Goal: Task Accomplishment & Management: Manage account settings

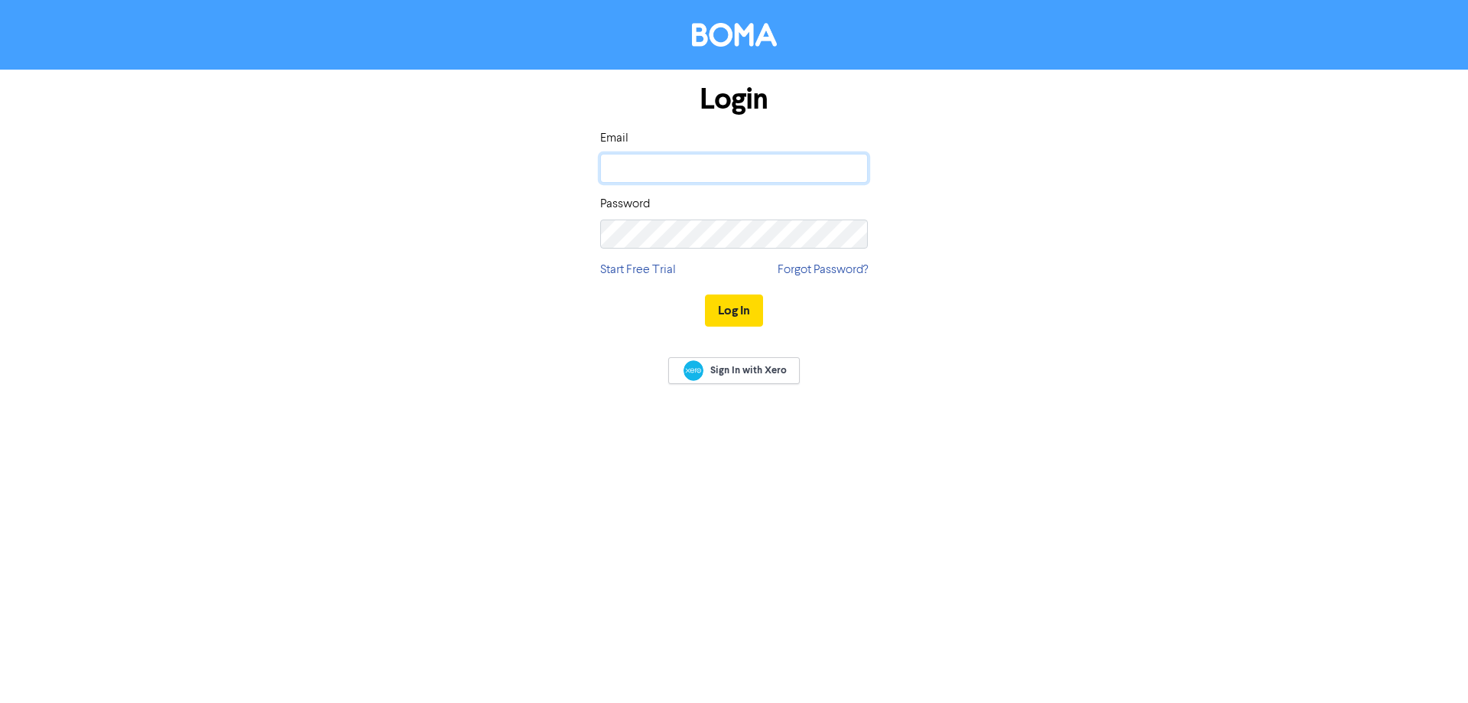
click at [657, 163] on input "email" at bounding box center [734, 168] width 268 height 29
type input "[PERSON_NAME][EMAIL_ADDRESS][DOMAIN_NAME]"
click at [728, 314] on button "Log In" at bounding box center [734, 310] width 58 height 32
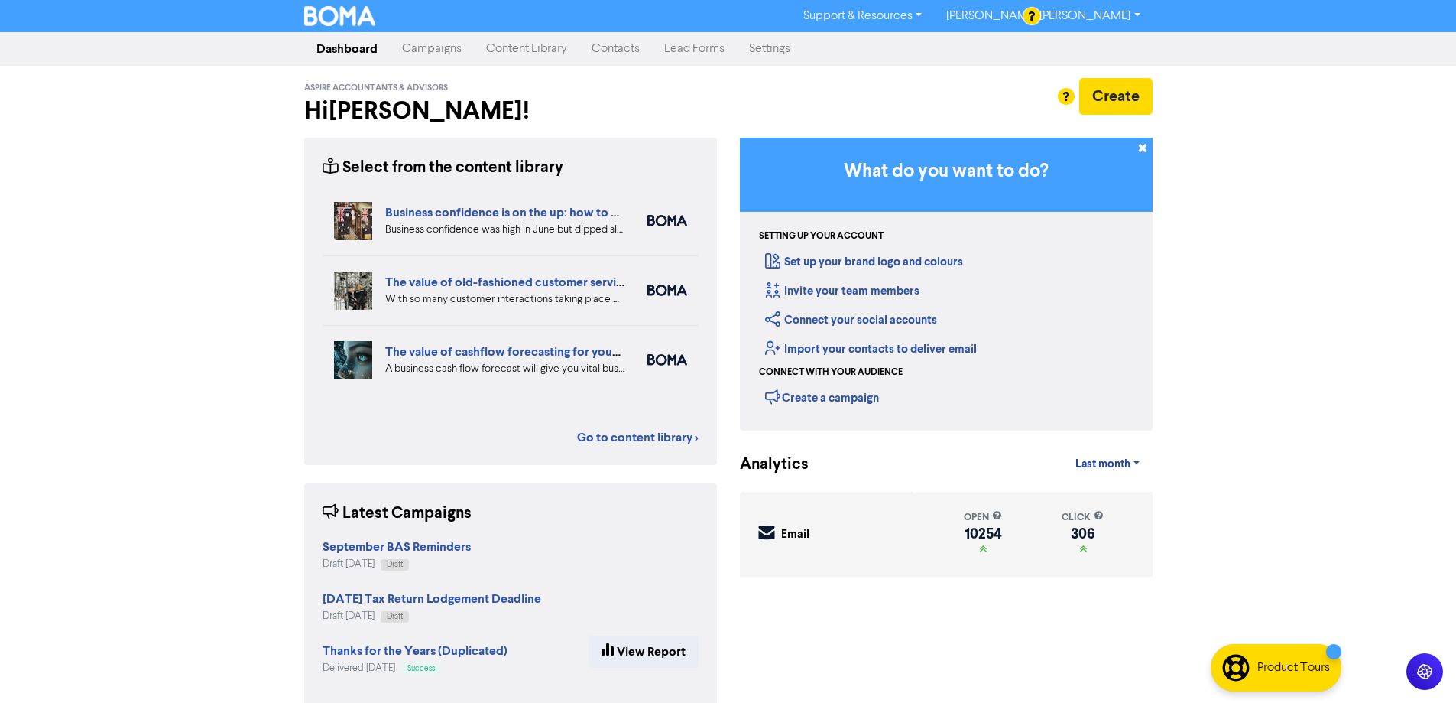
click at [427, 52] on link "Campaigns" at bounding box center [432, 49] width 84 height 31
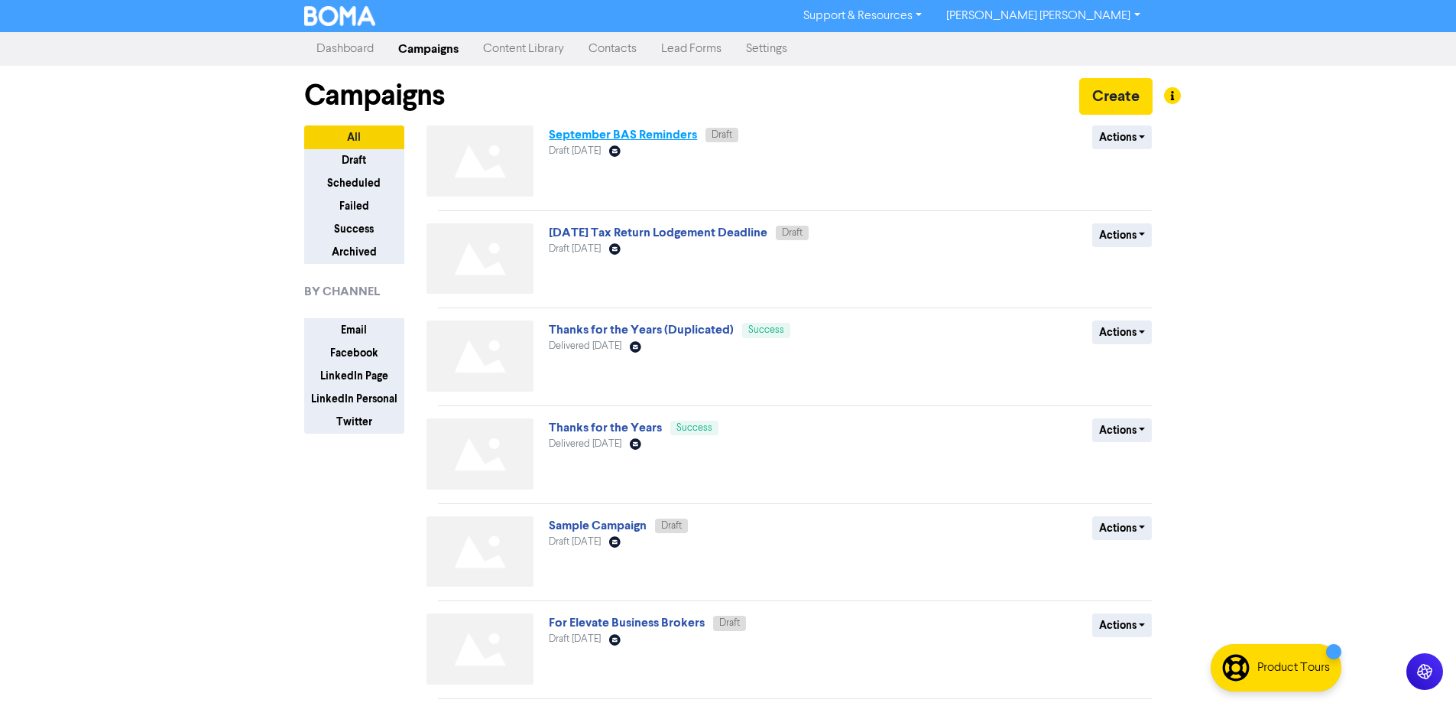
click at [603, 137] on link "September BAS Reminders" at bounding box center [623, 134] width 148 height 15
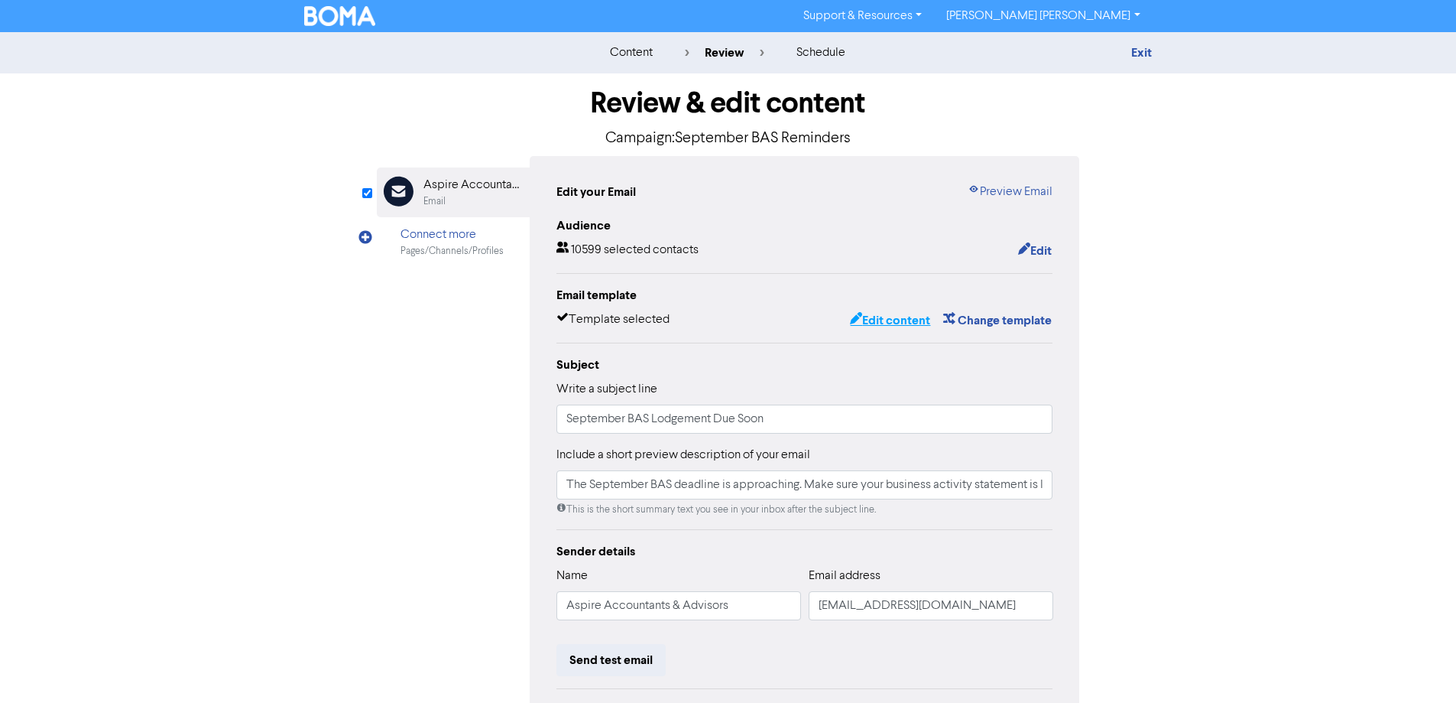
click at [883, 317] on button "Edit content" at bounding box center [890, 320] width 82 height 20
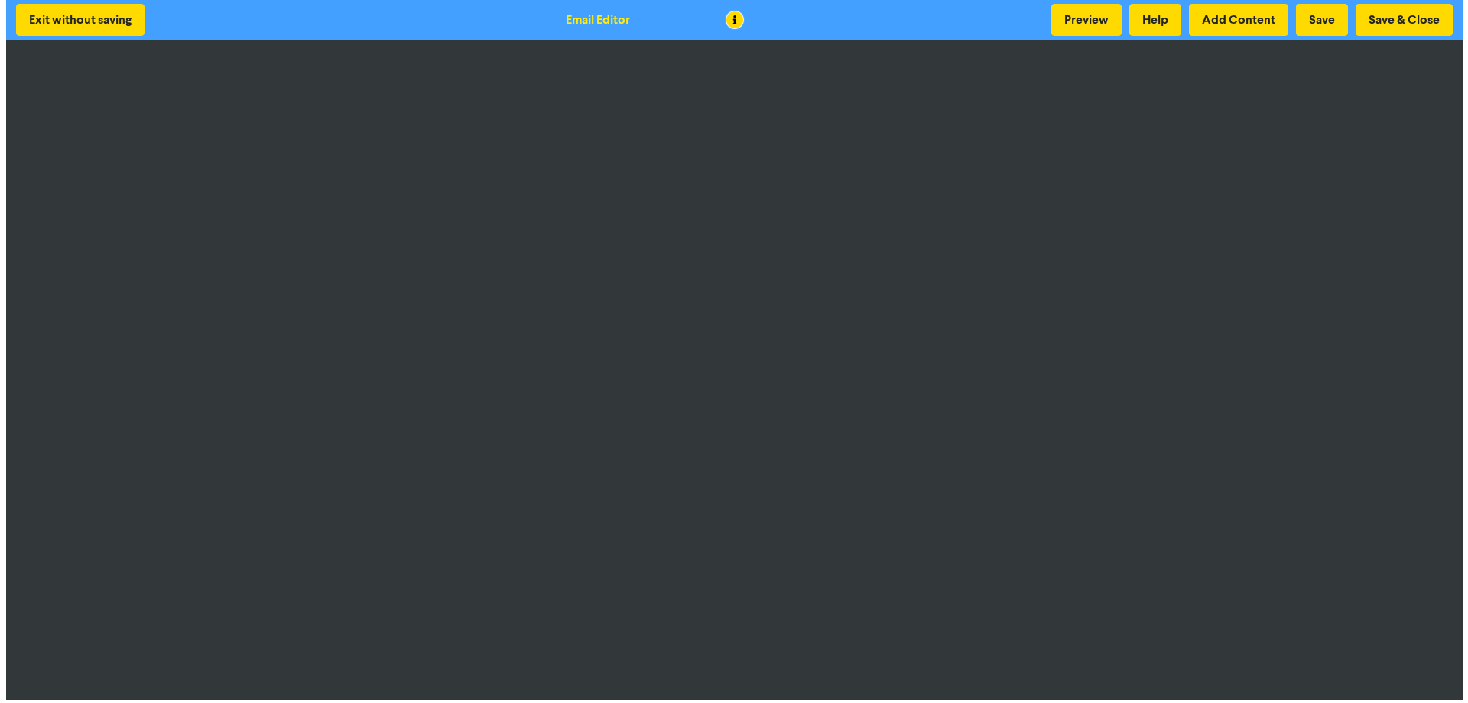
scroll to position [2, 0]
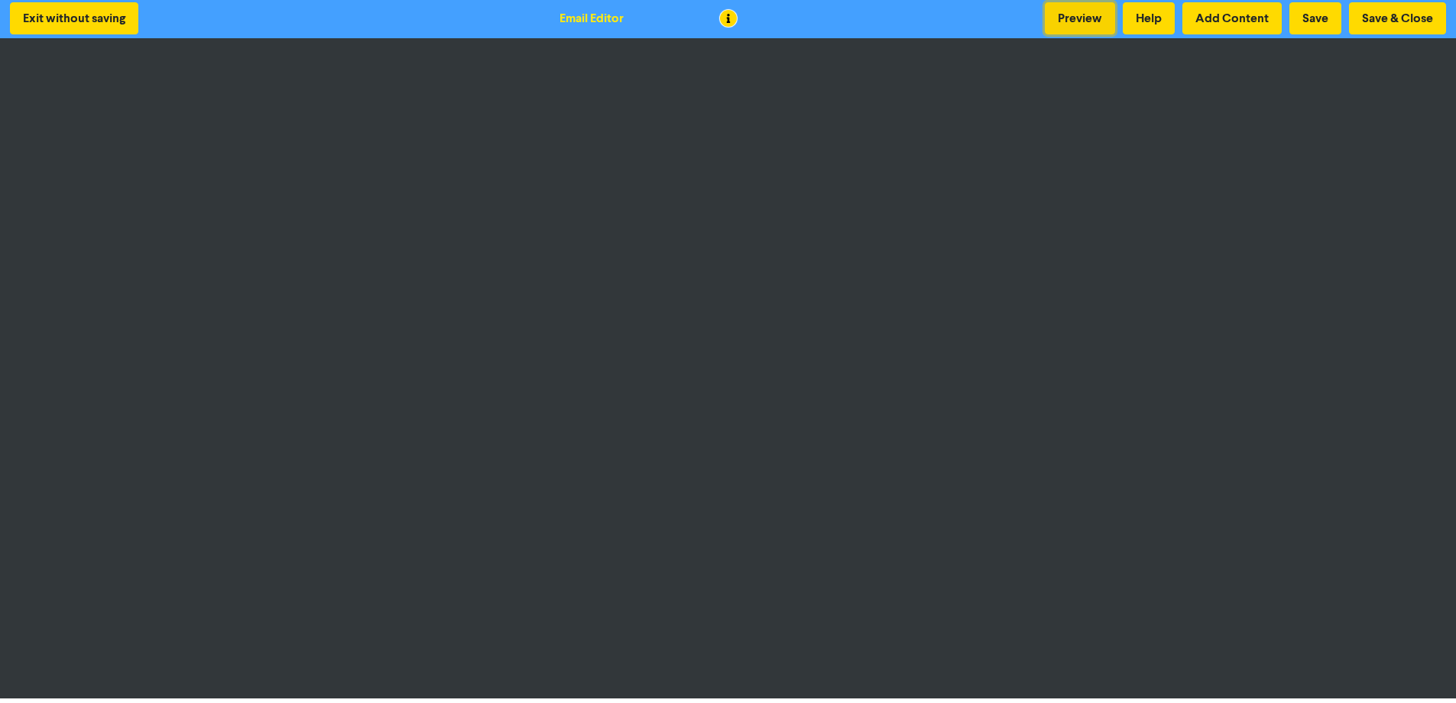
click at [1075, 19] on button "Preview" at bounding box center [1080, 18] width 70 height 32
click at [1206, 13] on button "Add Content" at bounding box center [1232, 18] width 99 height 32
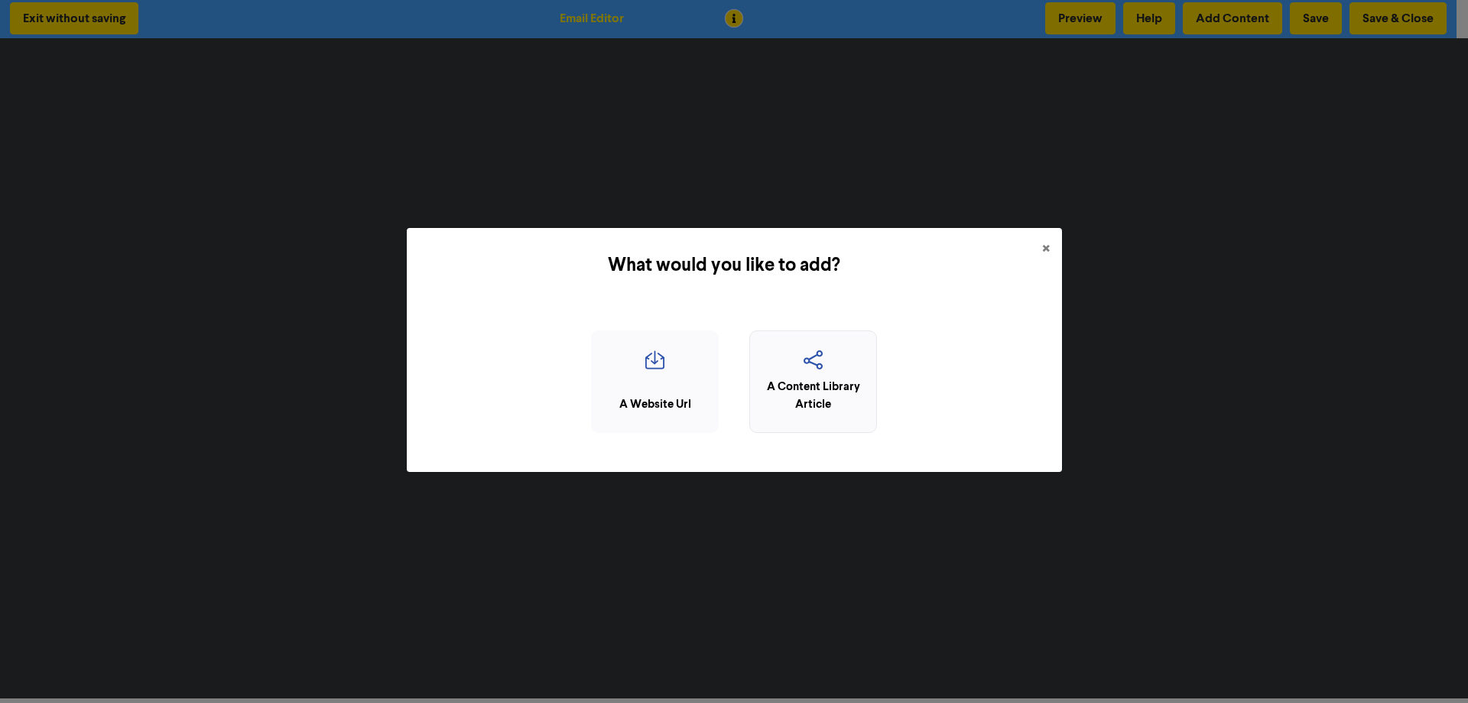
click at [793, 379] on div "A Content Library Article" at bounding box center [813, 395] width 111 height 34
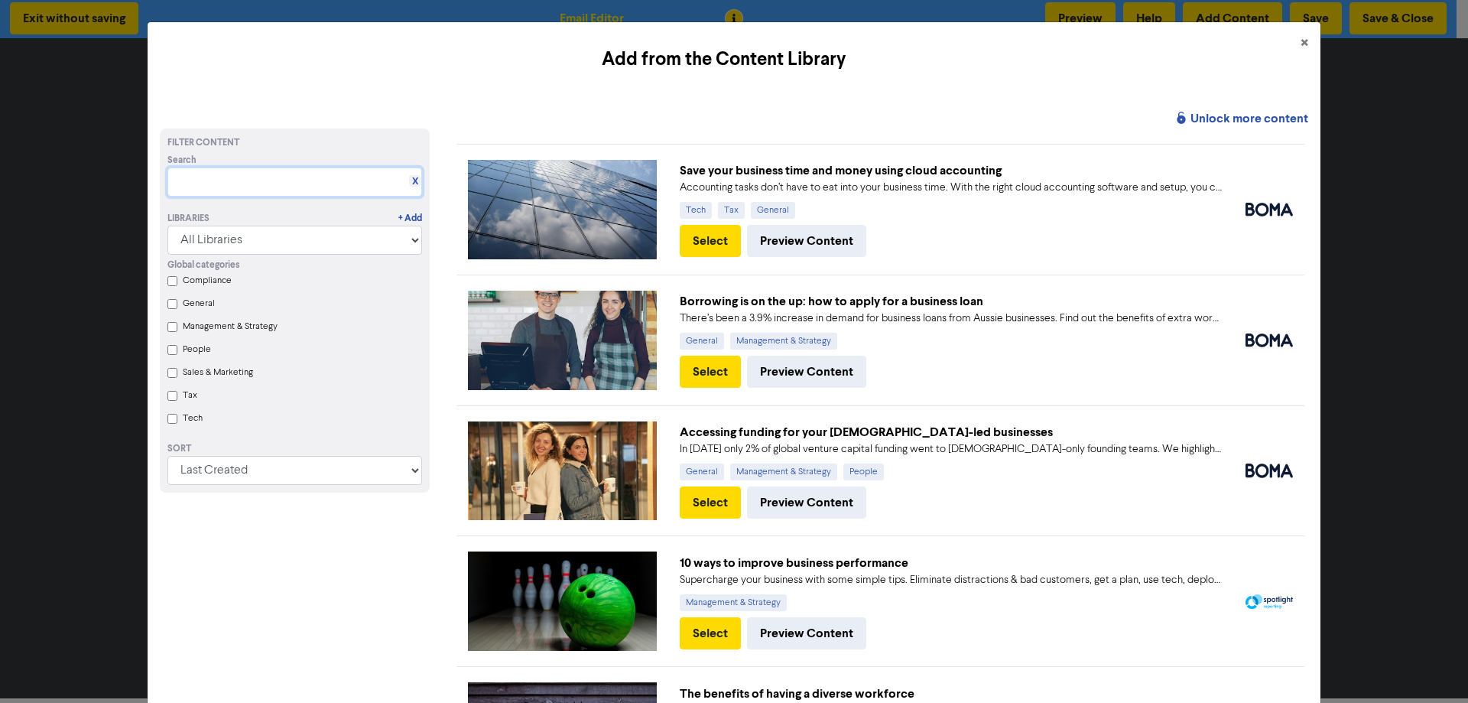
click at [264, 183] on input "text" at bounding box center [294, 181] width 255 height 29
type input "BAS"
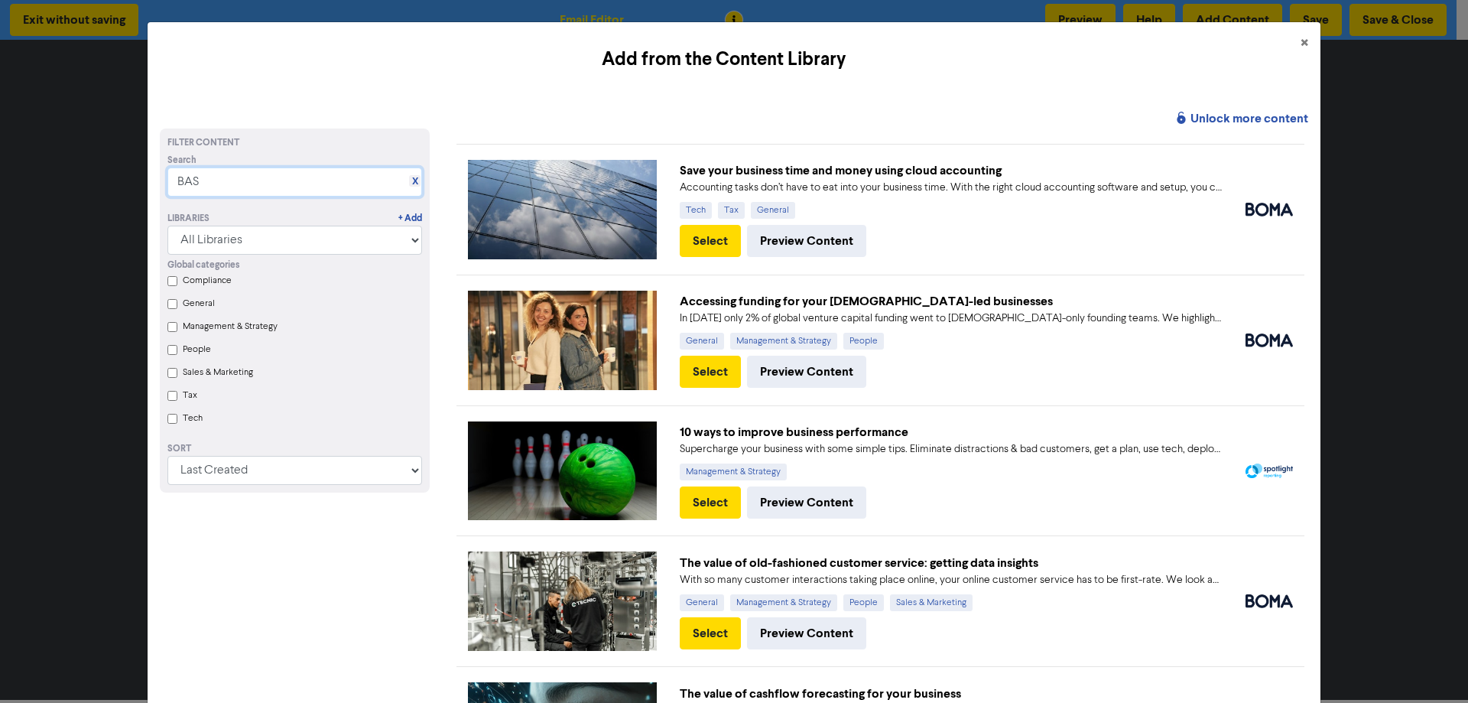
scroll to position [153, 0]
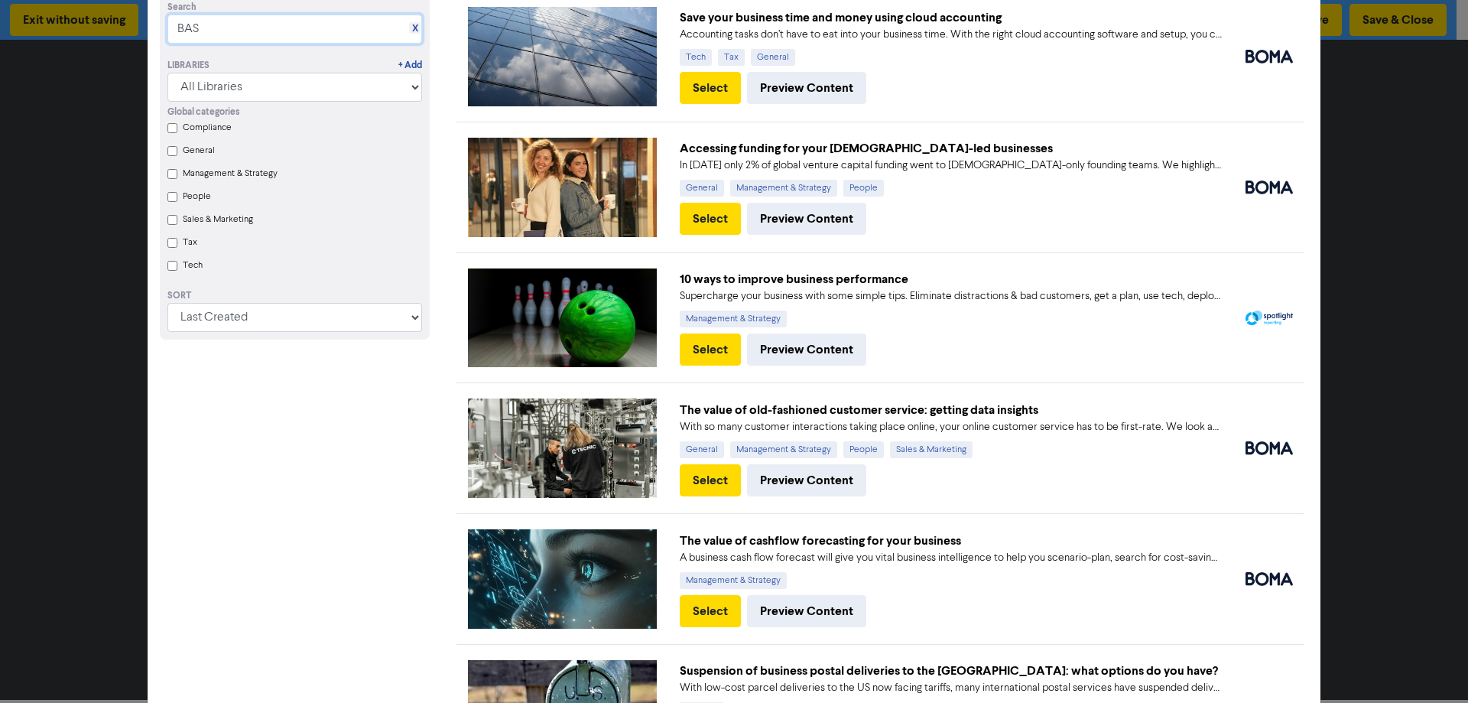
drag, startPoint x: 200, startPoint y: 31, endPoint x: 142, endPoint y: 26, distance: 57.6
click at [142, 26] on div "Add from the Content Library × Unlock more content Filter Content Search X BAS …" at bounding box center [734, 351] width 1468 height 703
drag, startPoint x: 170, startPoint y: 245, endPoint x: 202, endPoint y: 277, distance: 45.9
click at [170, 245] on input "Tax" at bounding box center [172, 243] width 10 height 10
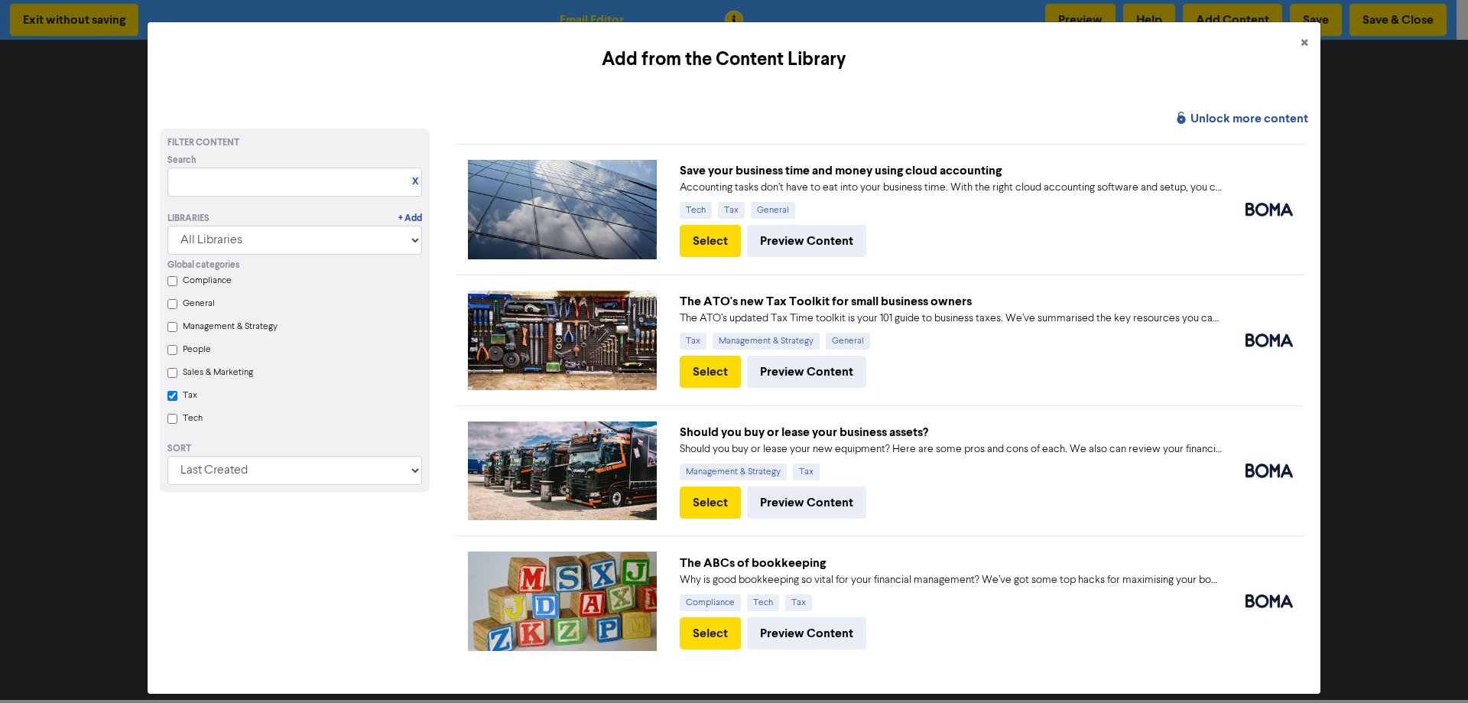
scroll to position [10, 0]
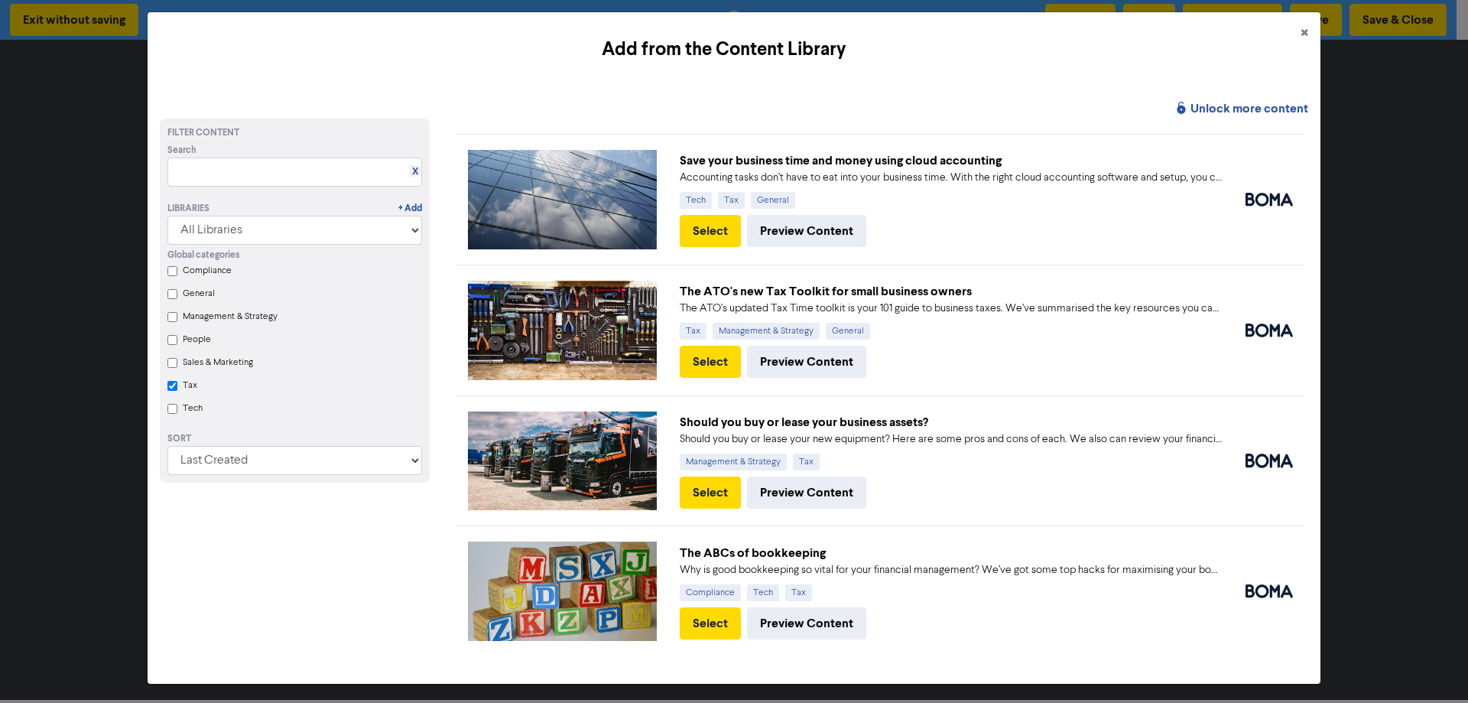
click at [170, 270] on input "Compliance" at bounding box center [172, 271] width 10 height 10
checkbox input "true"
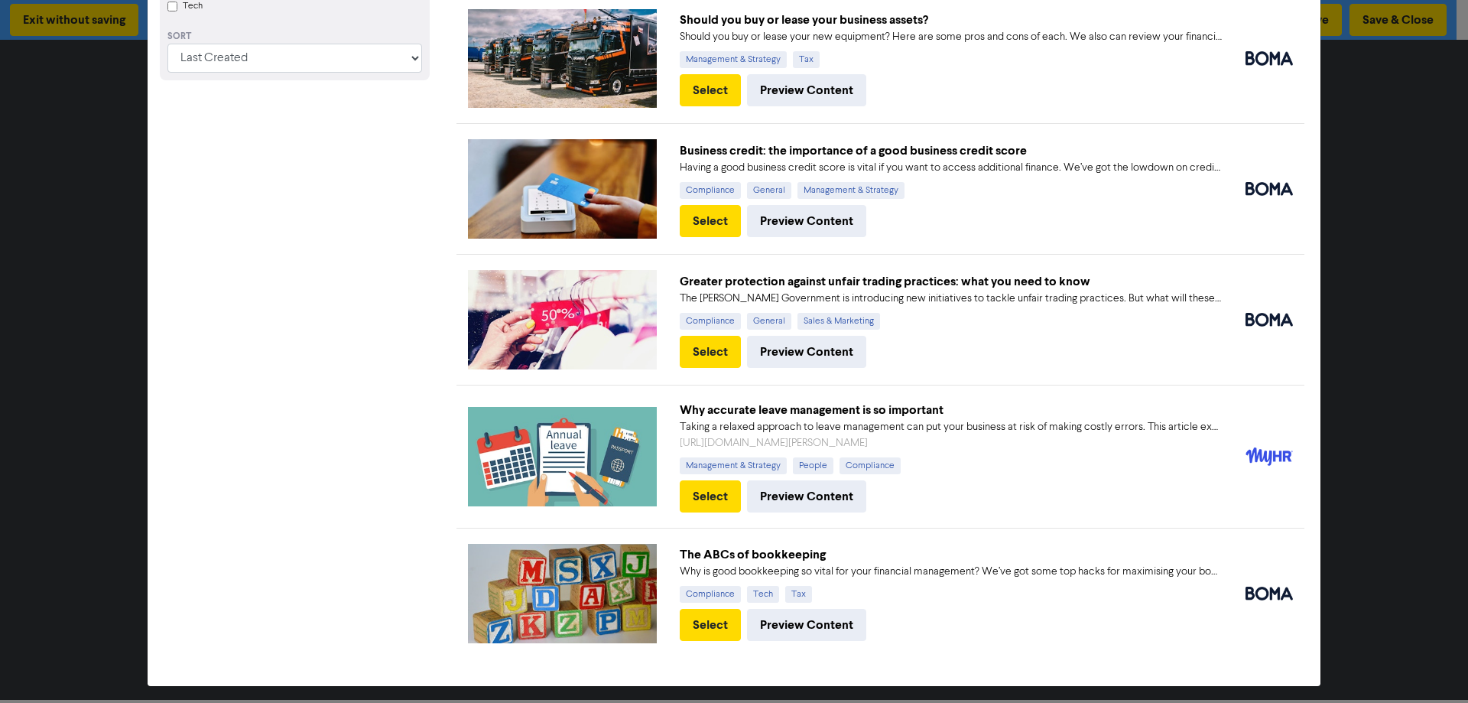
scroll to position [106, 0]
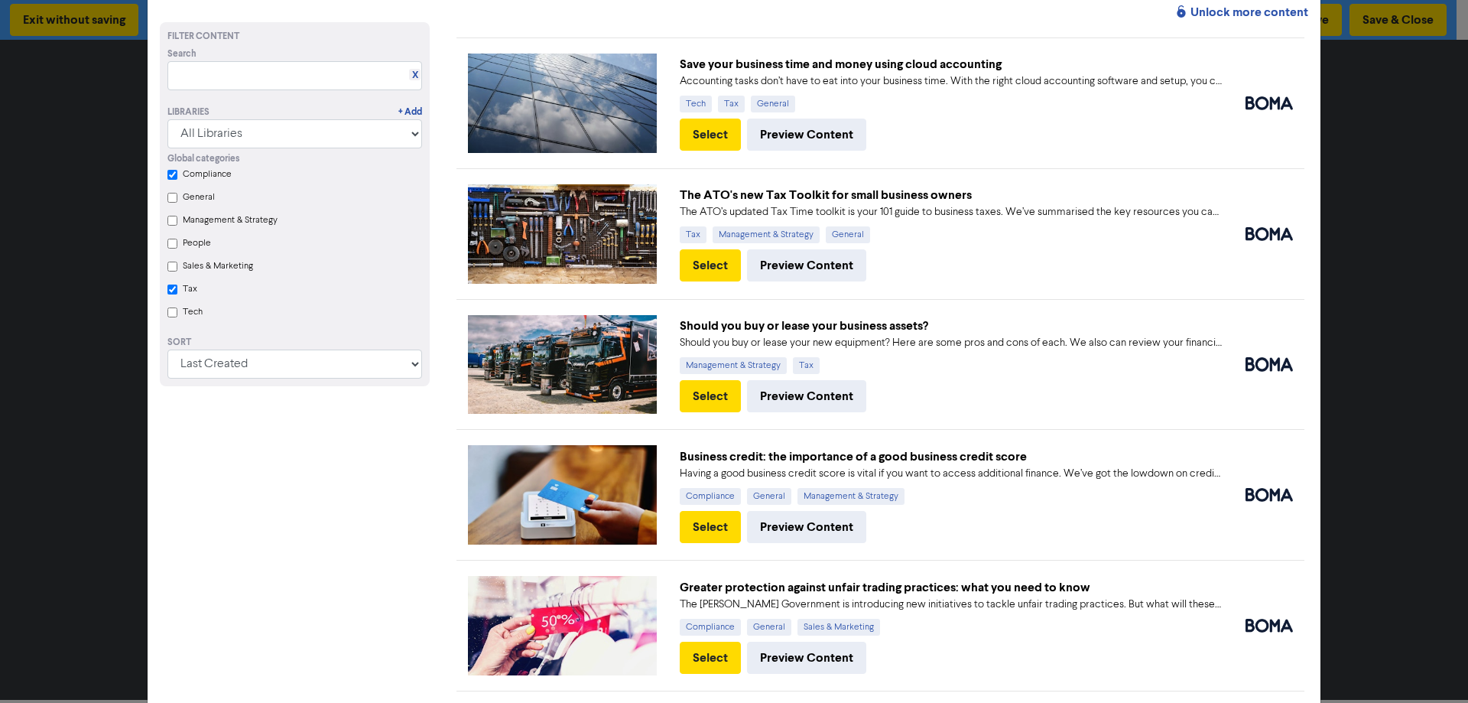
click at [169, 294] on input "Tax" at bounding box center [172, 289] width 10 height 10
checkbox input "true"
checkbox input "false"
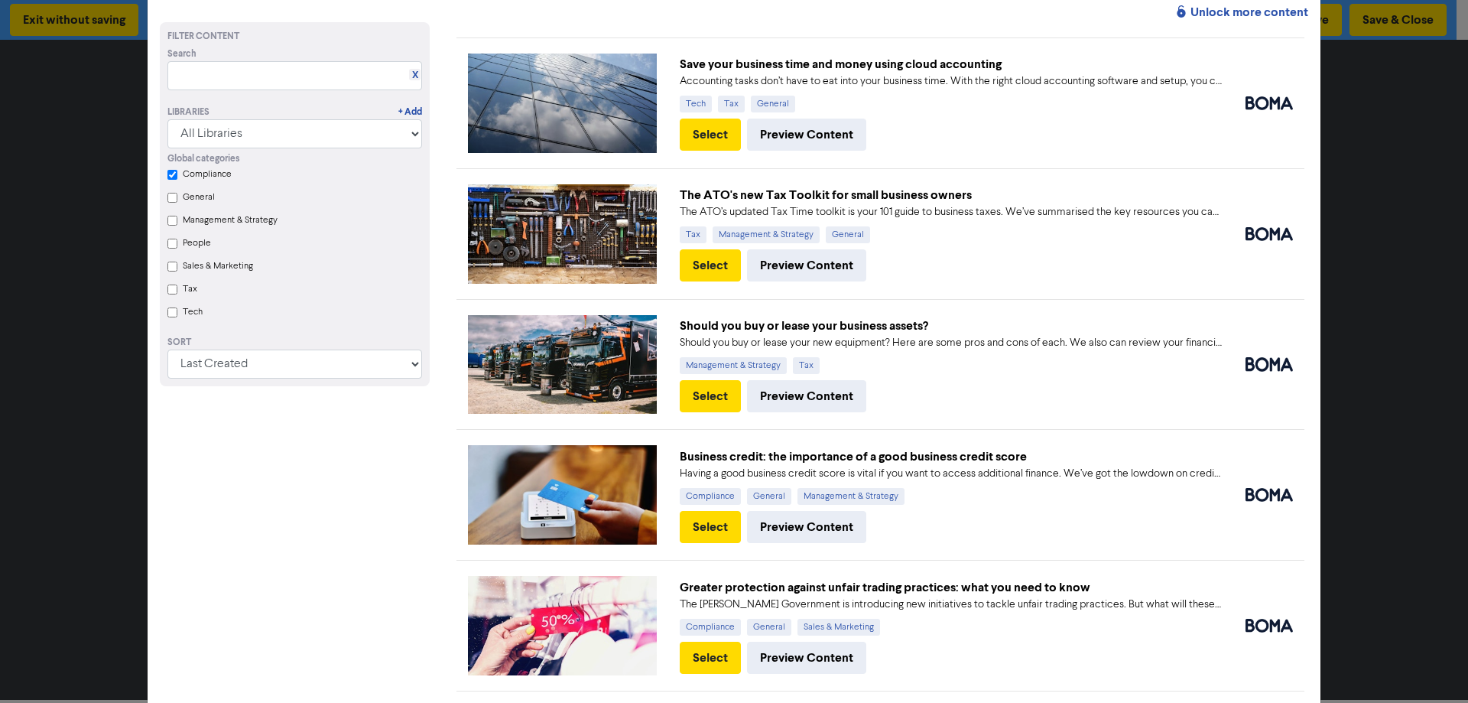
scroll to position [23, 0]
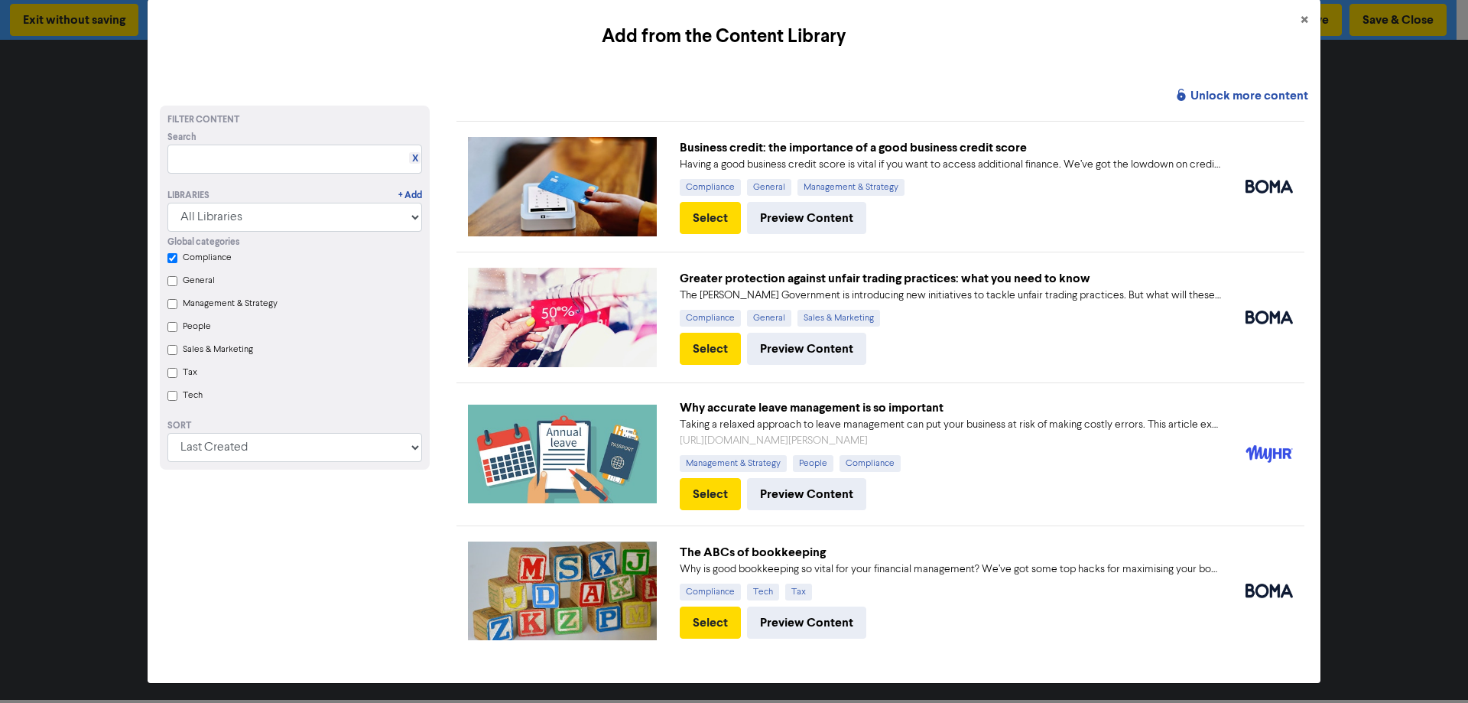
click at [169, 261] on input "Compliance" at bounding box center [172, 258] width 10 height 10
checkbox input "false"
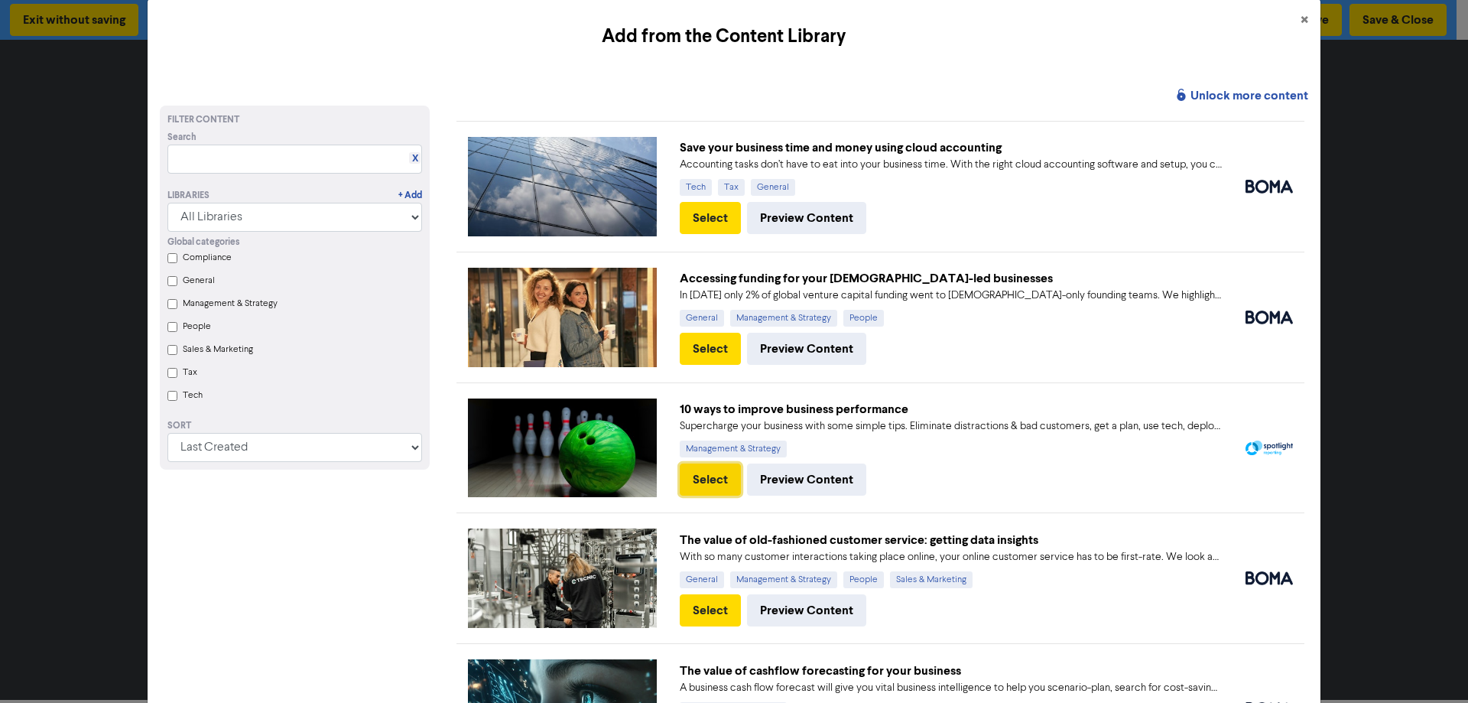
click at [714, 476] on button "Select" at bounding box center [710, 479] width 61 height 32
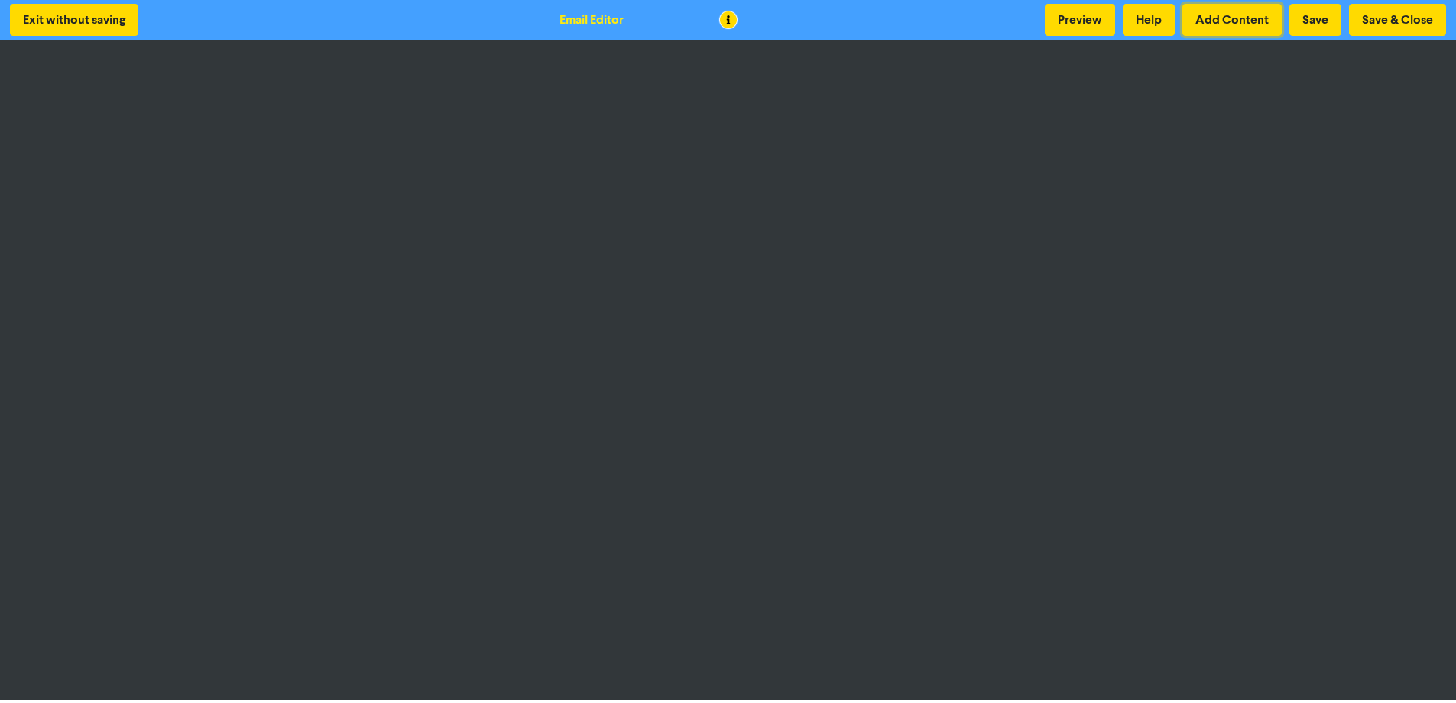
scroll to position [2, 0]
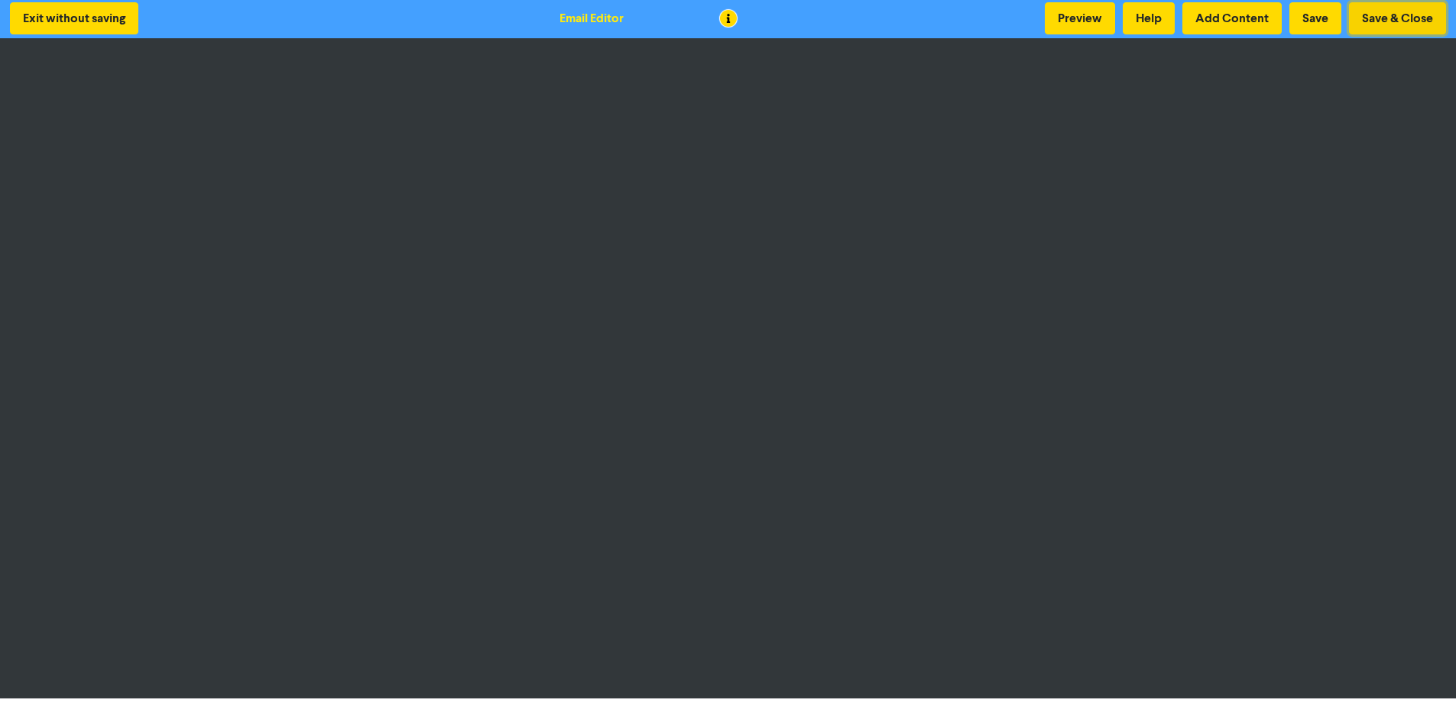
click at [1410, 14] on button "Save & Close" at bounding box center [1397, 18] width 97 height 32
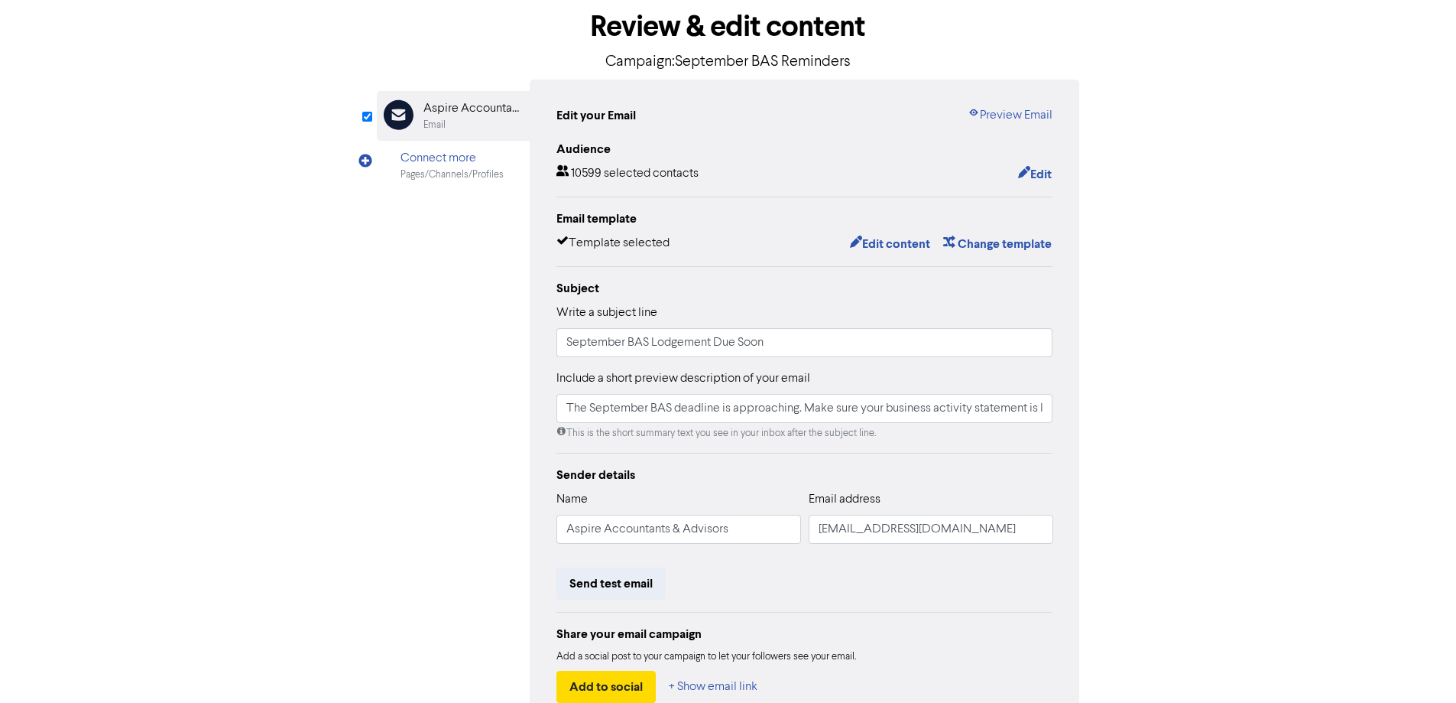
scroll to position [174, 0]
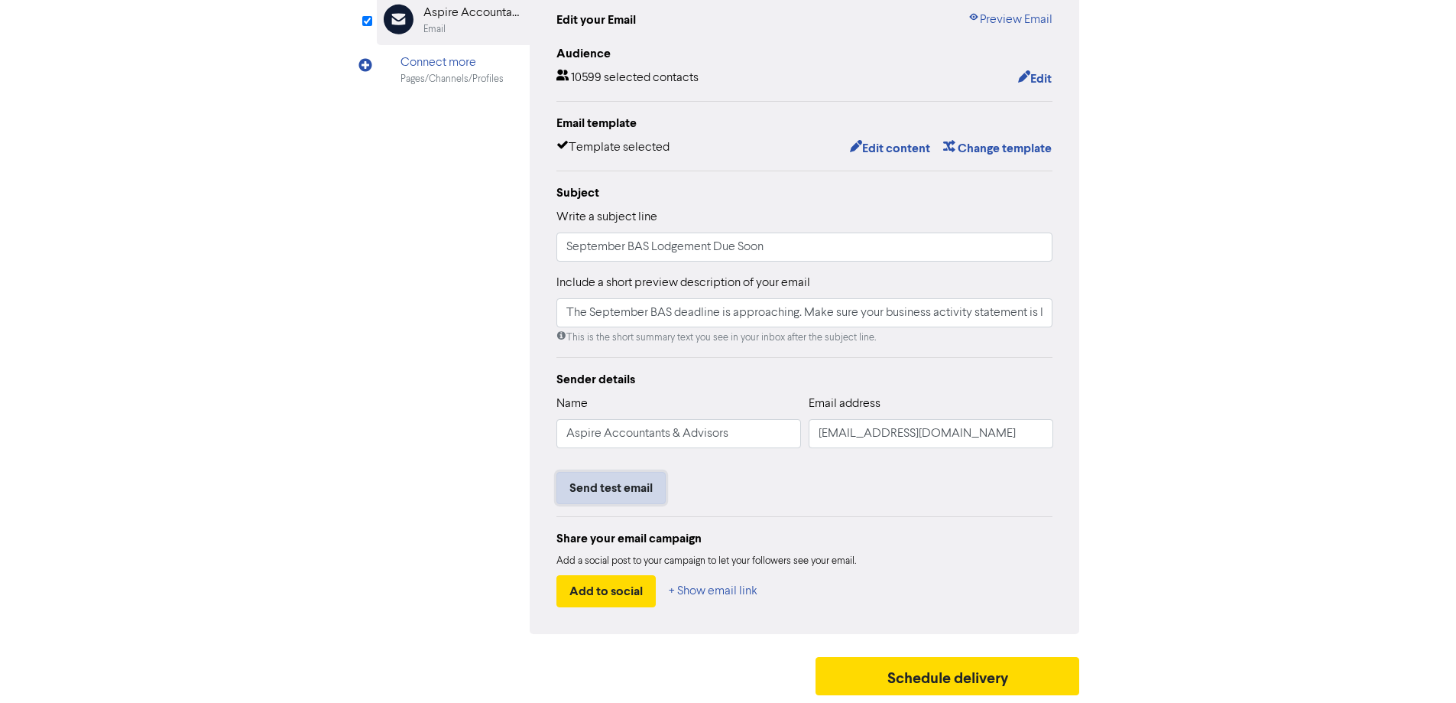
click at [602, 495] on button "Send test email" at bounding box center [611, 488] width 109 height 32
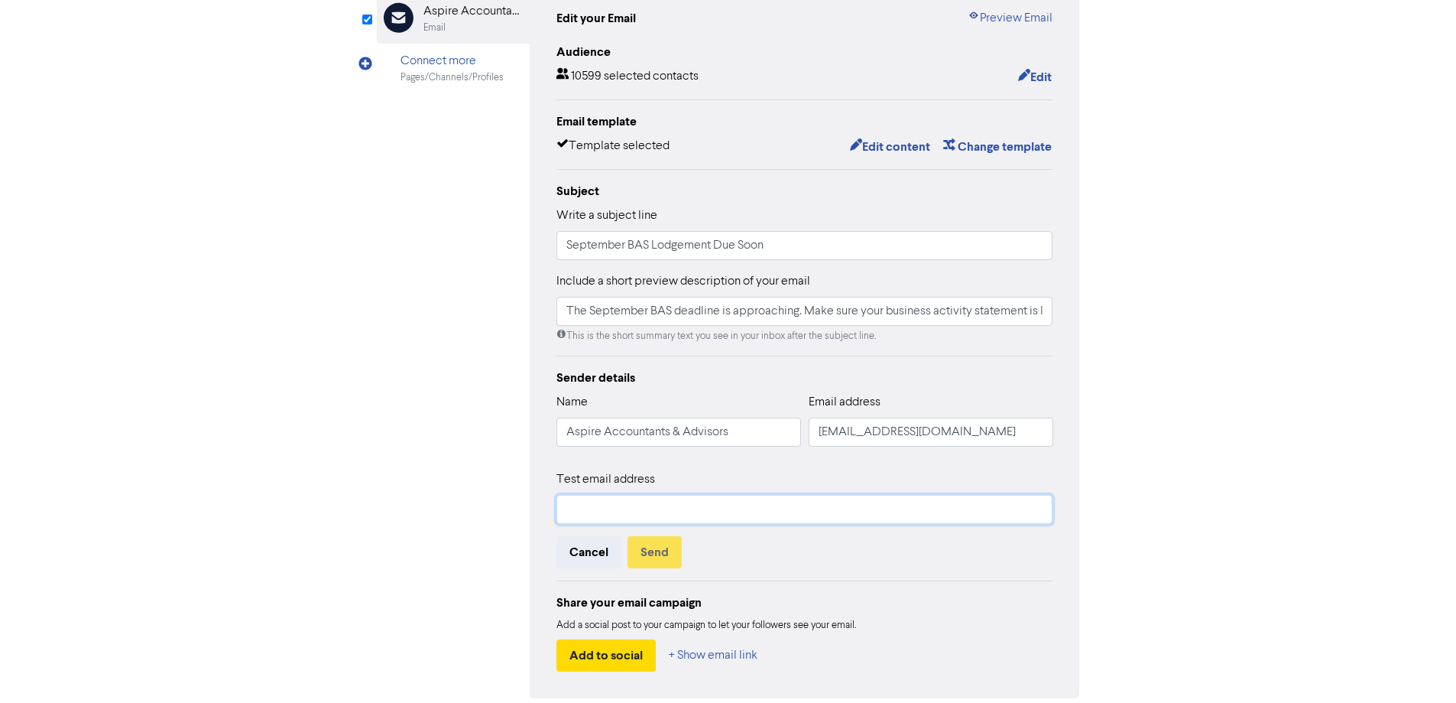
click at [637, 499] on input "text" at bounding box center [805, 509] width 497 height 29
type input "[PERSON_NAME][EMAIL_ADDRESS][DOMAIN_NAME]"
click at [659, 552] on button "Send" at bounding box center [655, 552] width 54 height 32
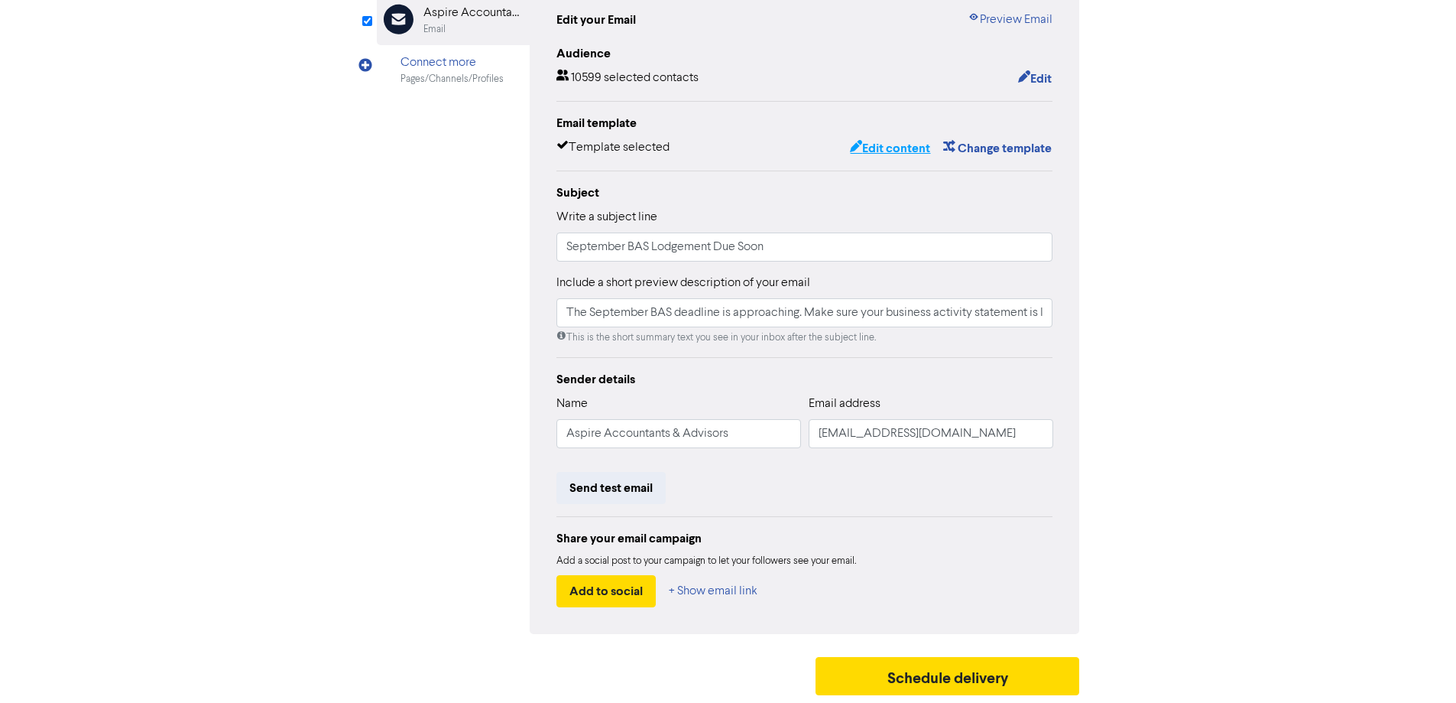
click at [891, 151] on button "Edit content" at bounding box center [890, 148] width 82 height 20
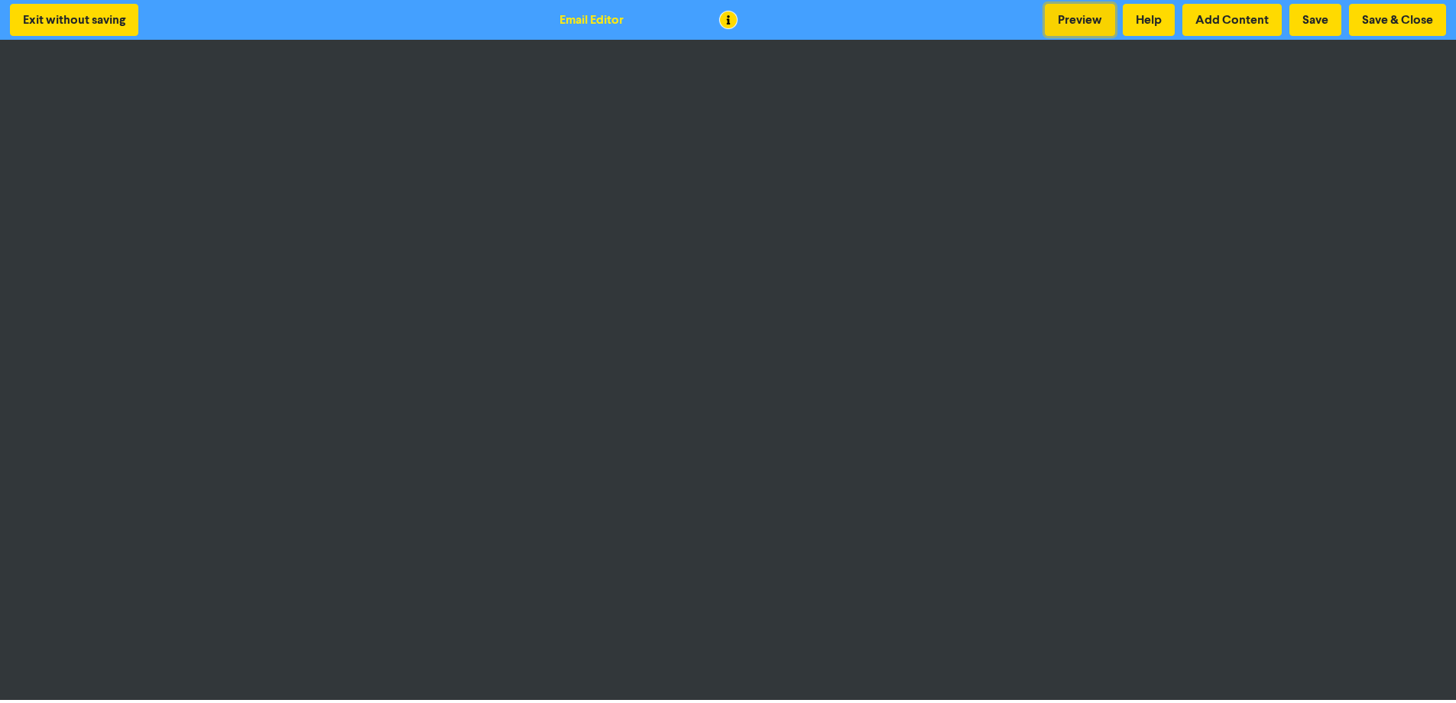
click at [1064, 25] on button "Preview" at bounding box center [1080, 20] width 70 height 32
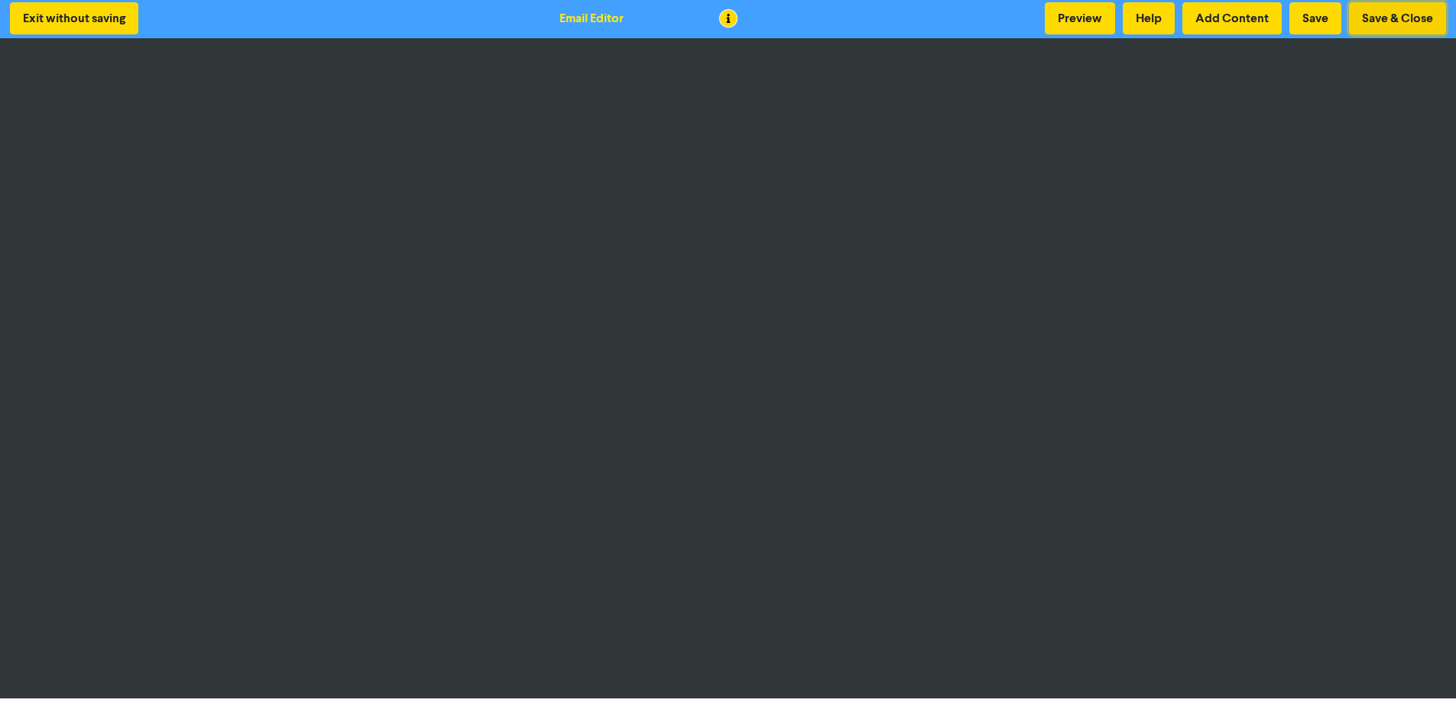
click at [1394, 24] on button "Save & Close" at bounding box center [1397, 18] width 97 height 32
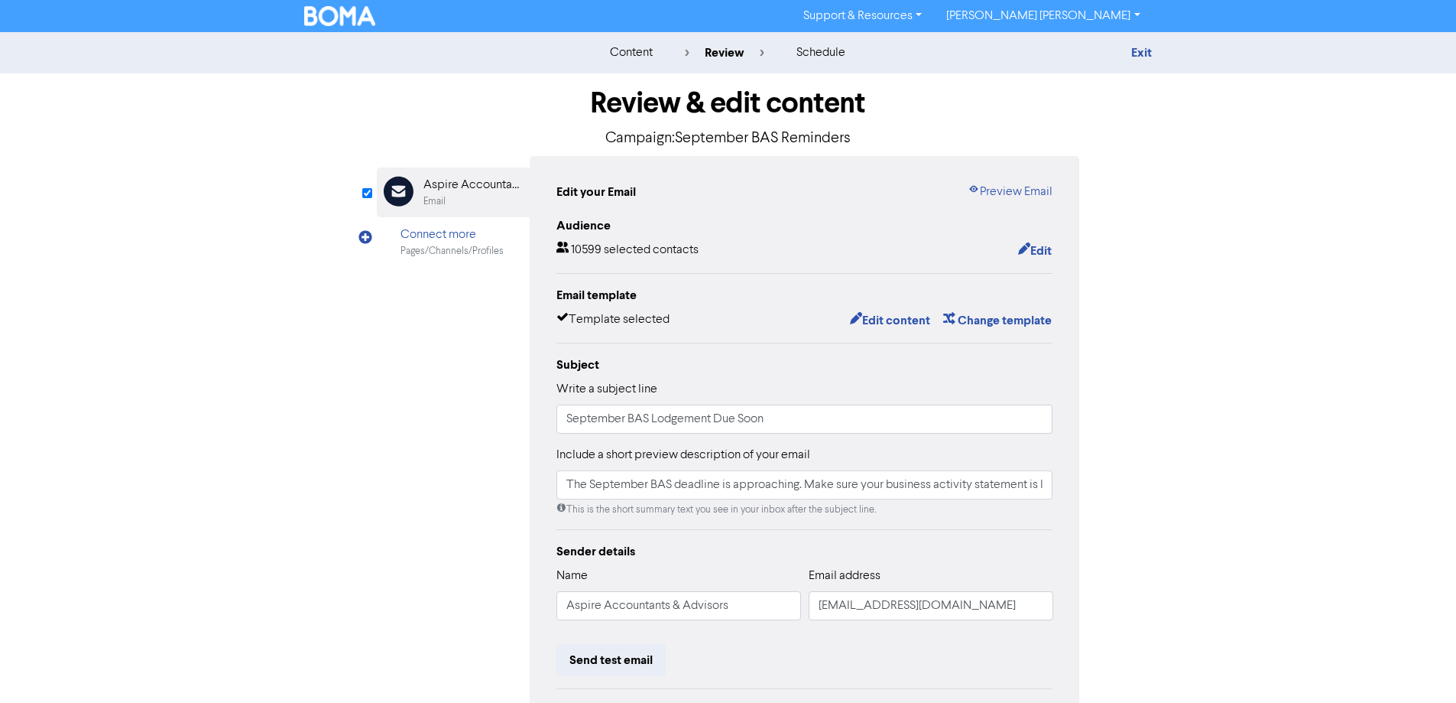
scroll to position [174, 0]
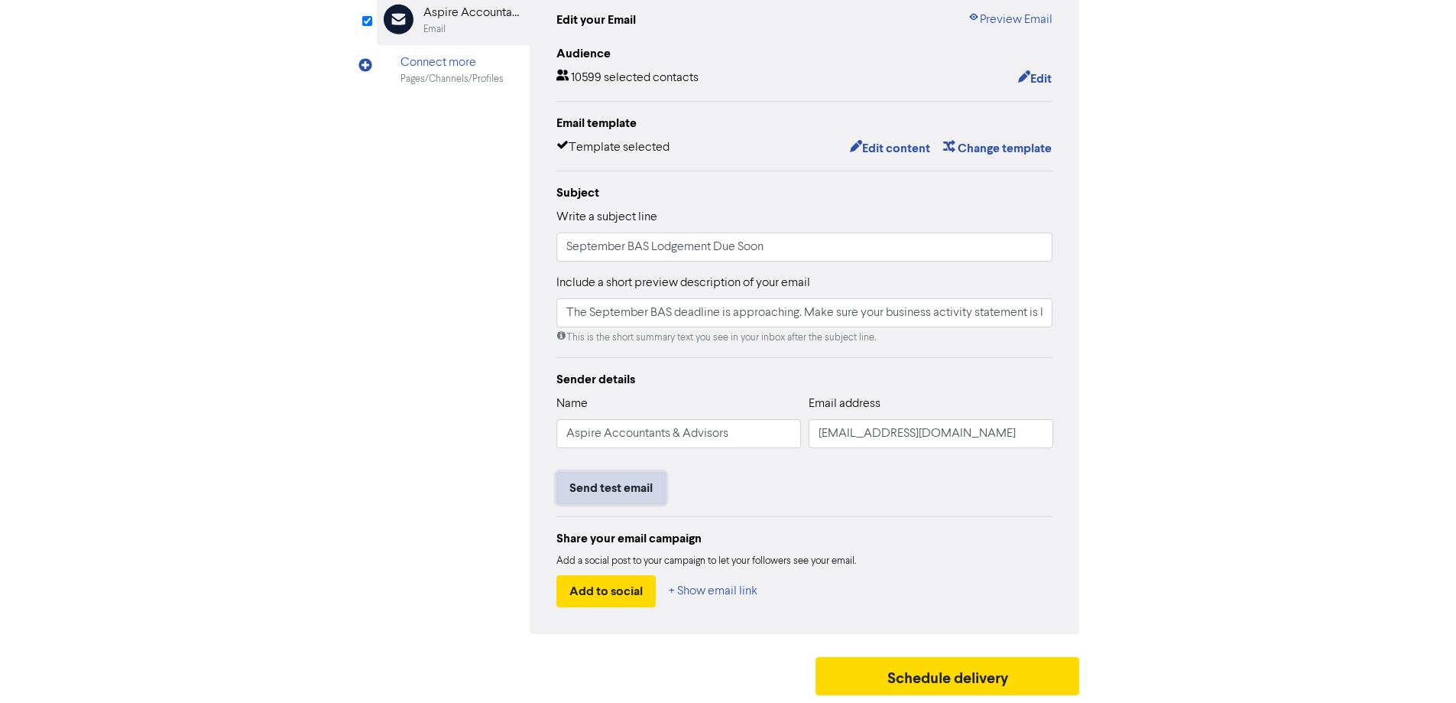
click at [604, 482] on button "Send test email" at bounding box center [611, 488] width 109 height 32
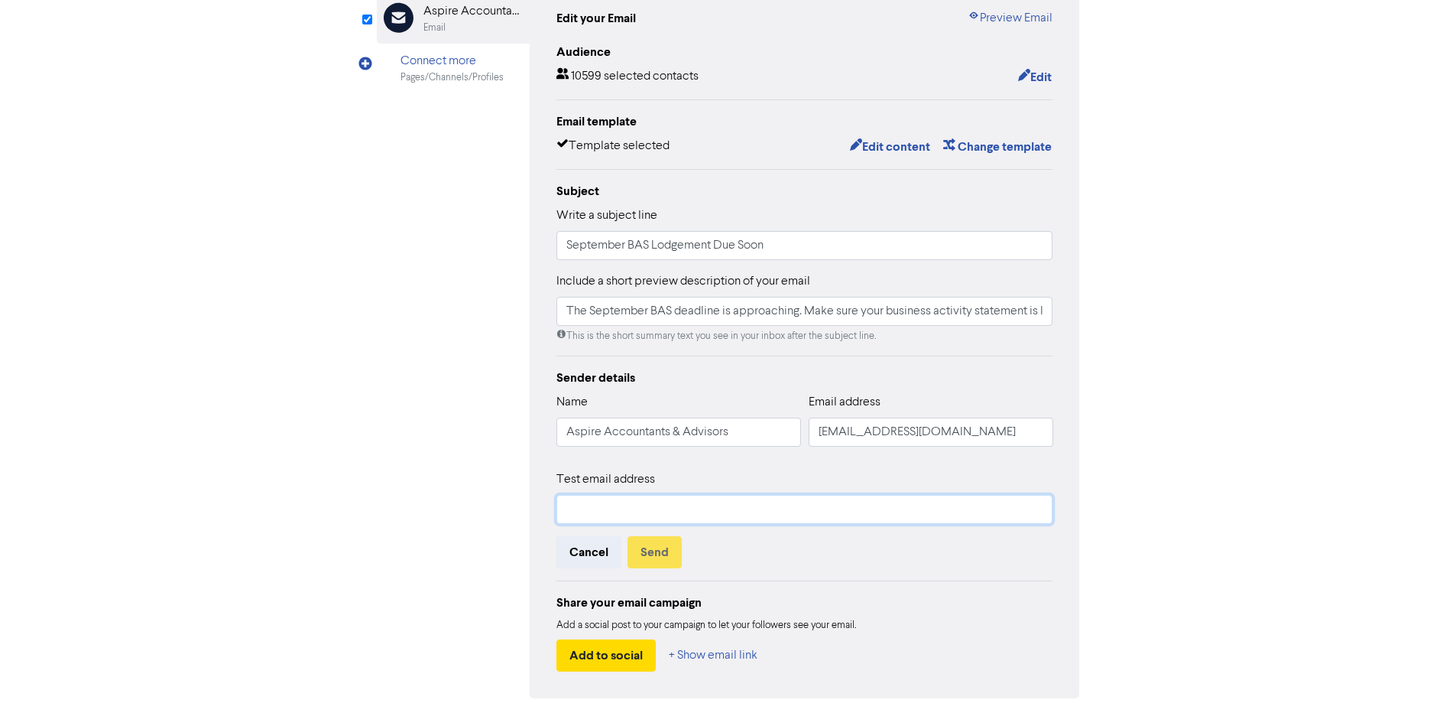
click at [626, 518] on input "text" at bounding box center [805, 509] width 497 height 29
type input "[PERSON_NAME][EMAIL_ADDRESS][DOMAIN_NAME]"
click at [657, 553] on button "Send" at bounding box center [655, 552] width 54 height 32
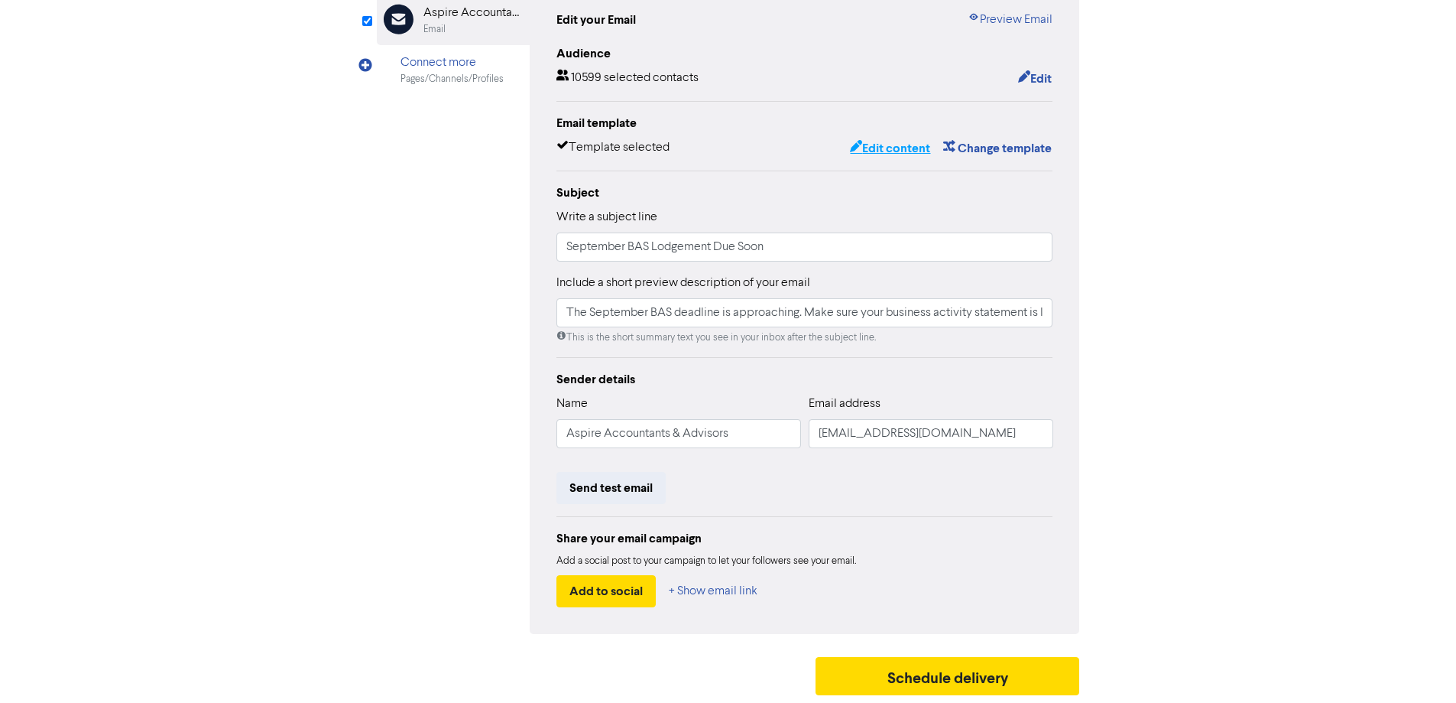
click at [891, 145] on button "Edit content" at bounding box center [890, 148] width 82 height 20
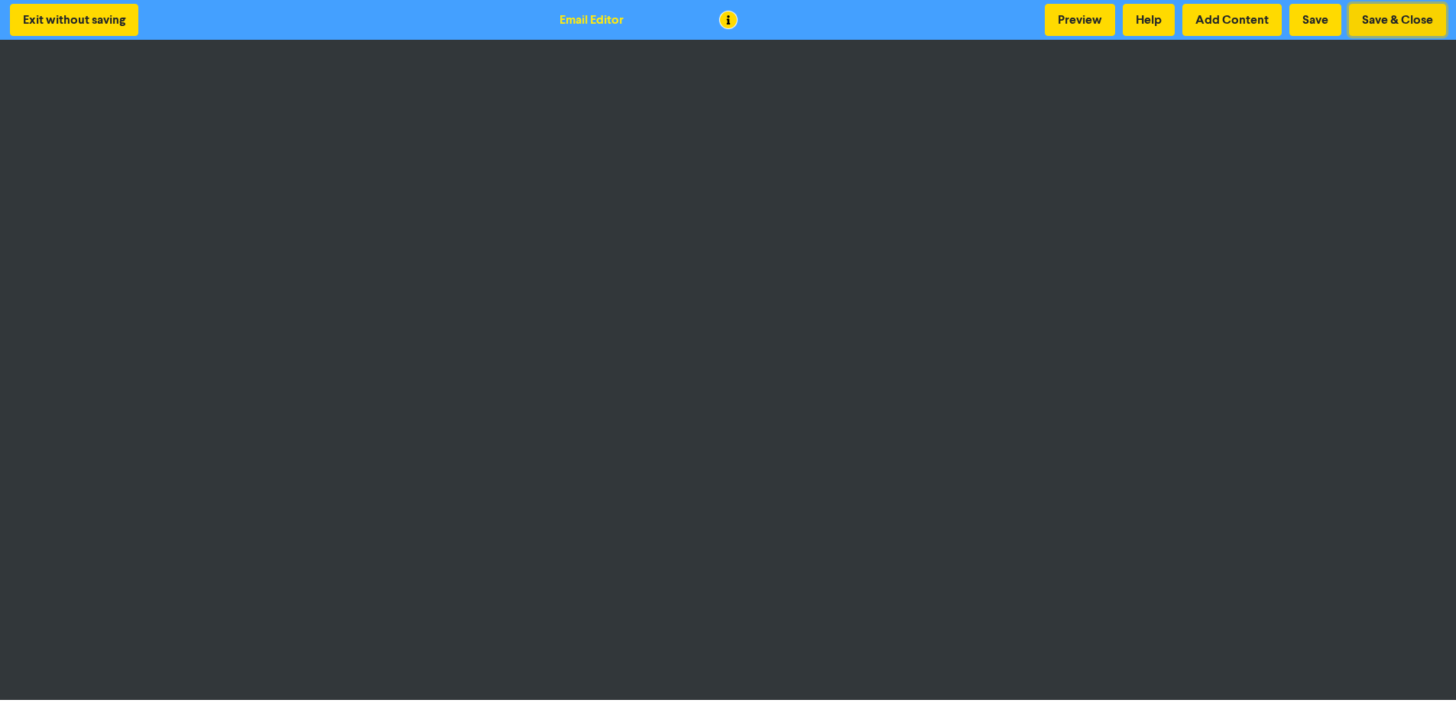
click at [1387, 21] on button "Save & Close" at bounding box center [1397, 20] width 97 height 32
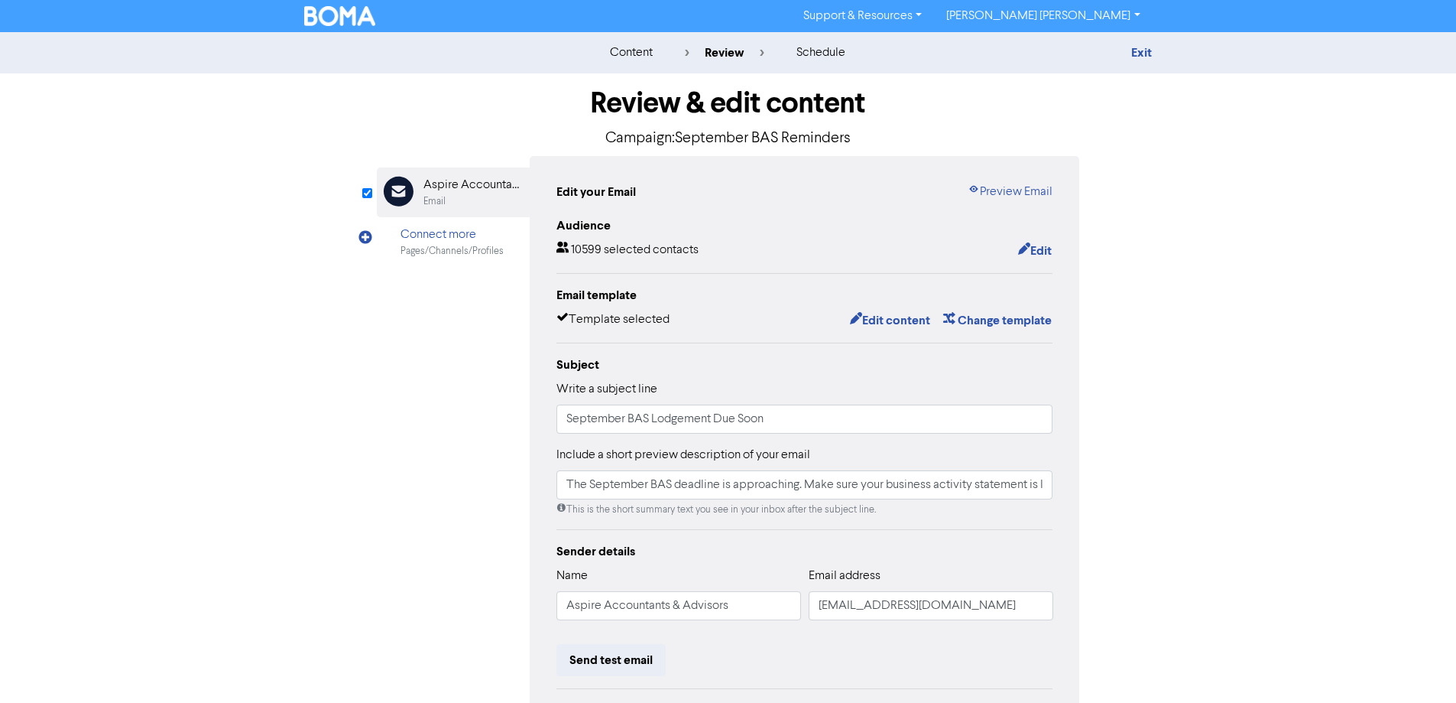
scroll to position [174, 0]
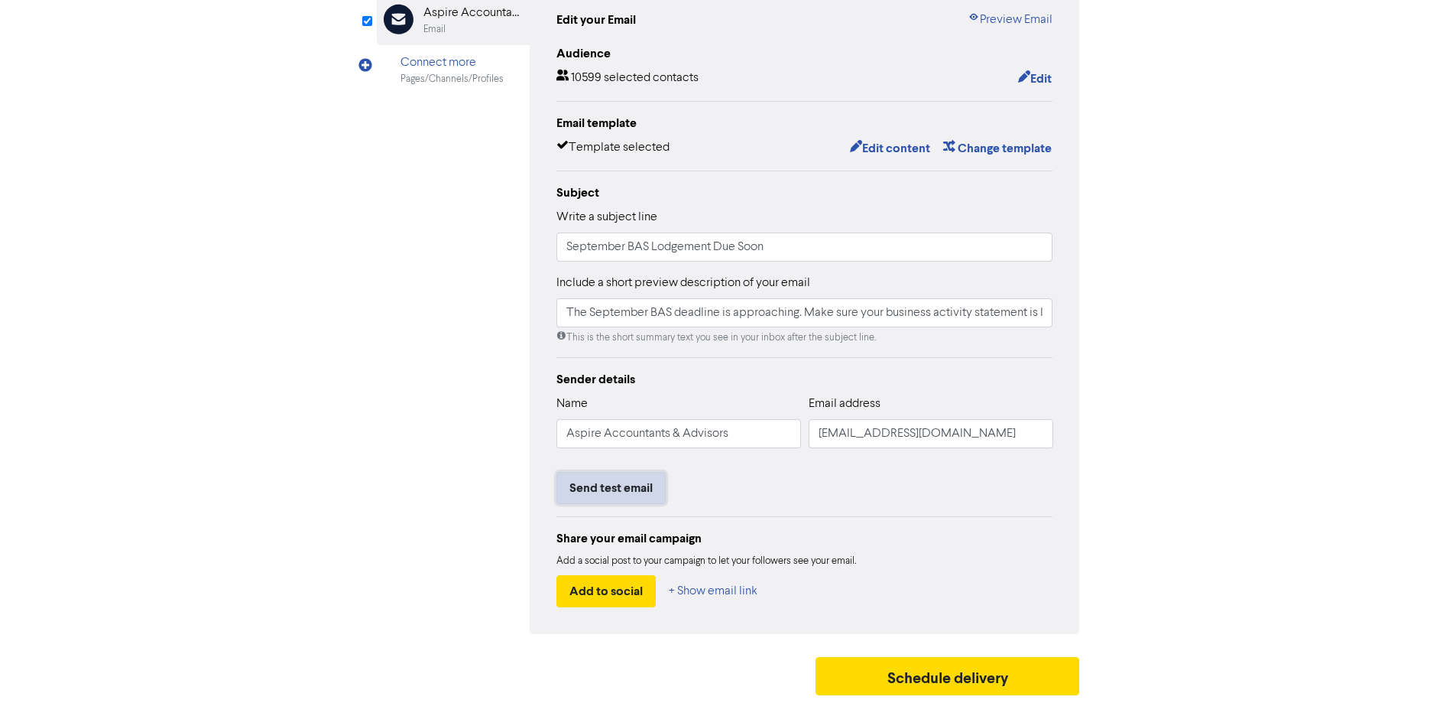
click at [609, 483] on button "Send test email" at bounding box center [611, 488] width 109 height 32
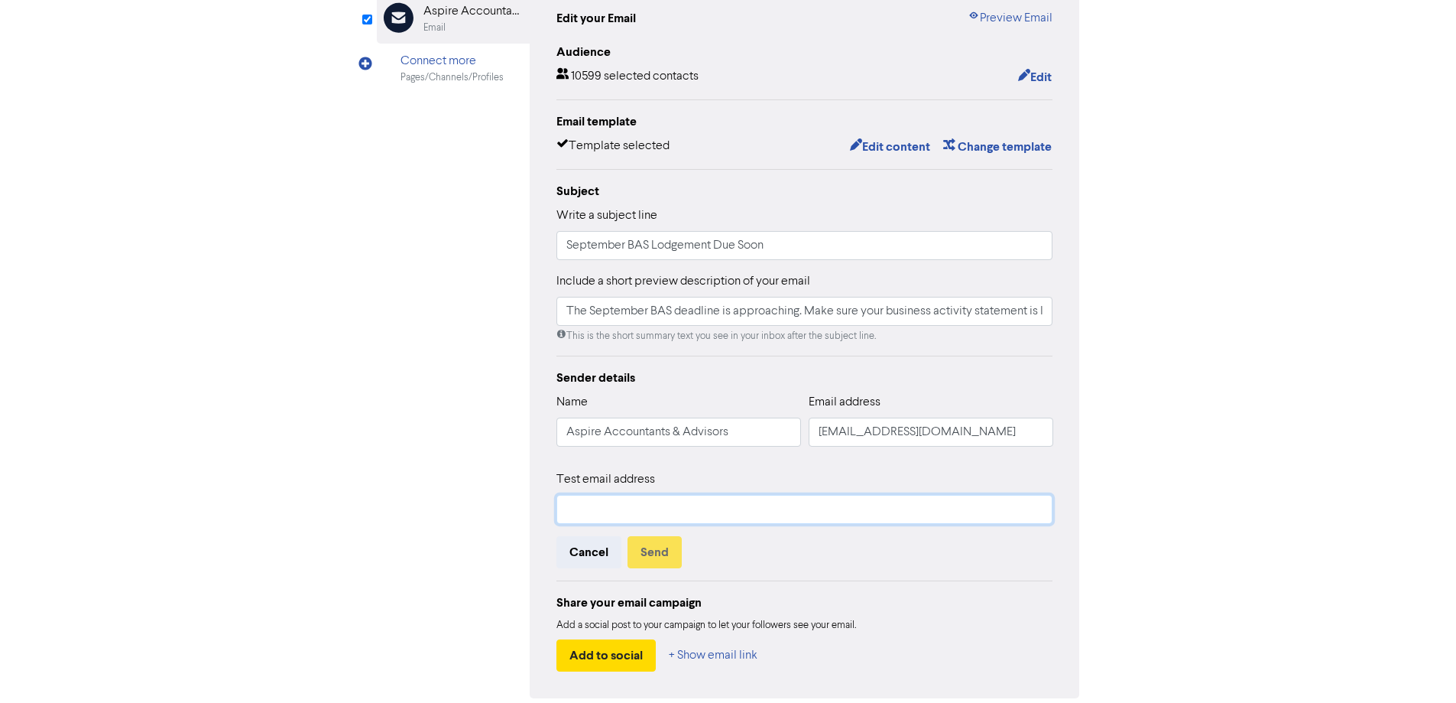
click at [628, 514] on input "text" at bounding box center [805, 509] width 497 height 29
type input "[PERSON_NAME][EMAIL_ADDRESS][DOMAIN_NAME]"
click at [664, 555] on button "Send" at bounding box center [655, 552] width 54 height 32
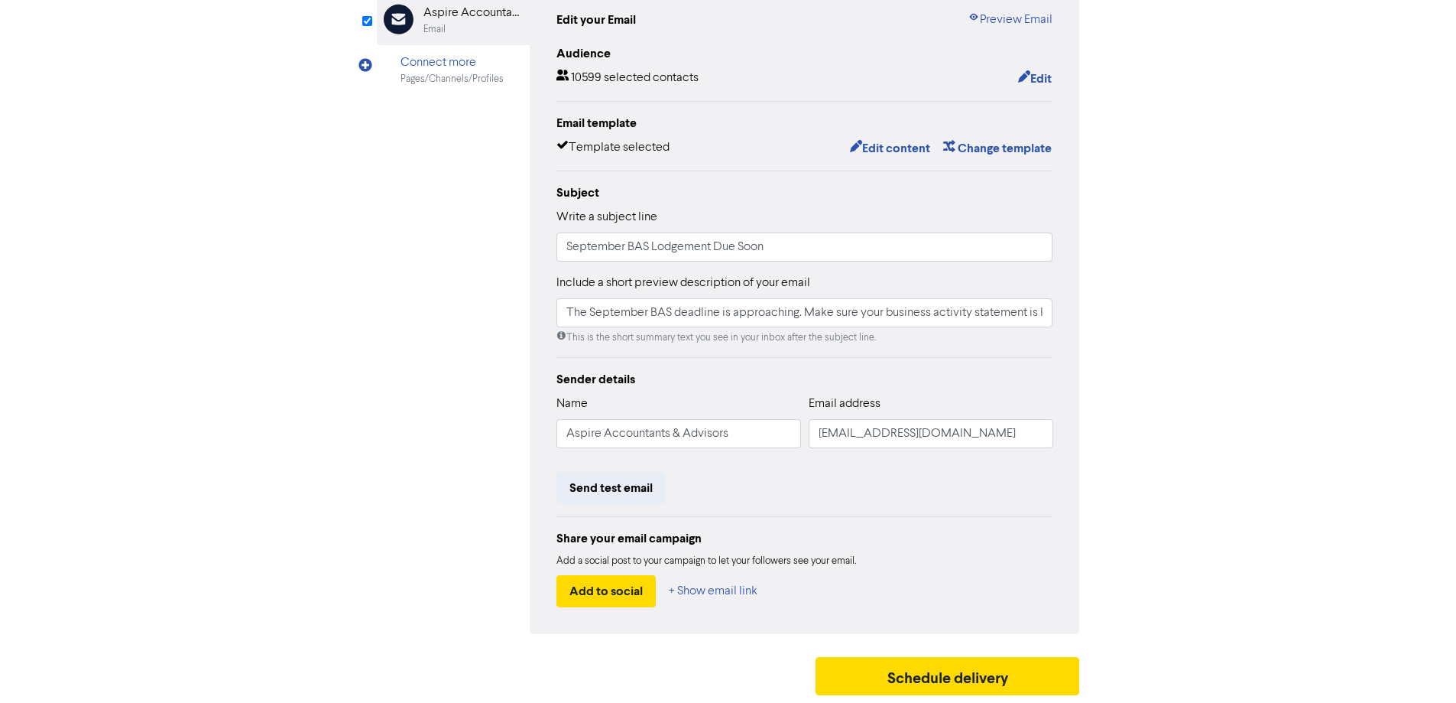
click at [1145, 183] on div "Review & edit content Campaign: September BAS Reminders Email Created with Sket…" at bounding box center [728, 301] width 871 height 801
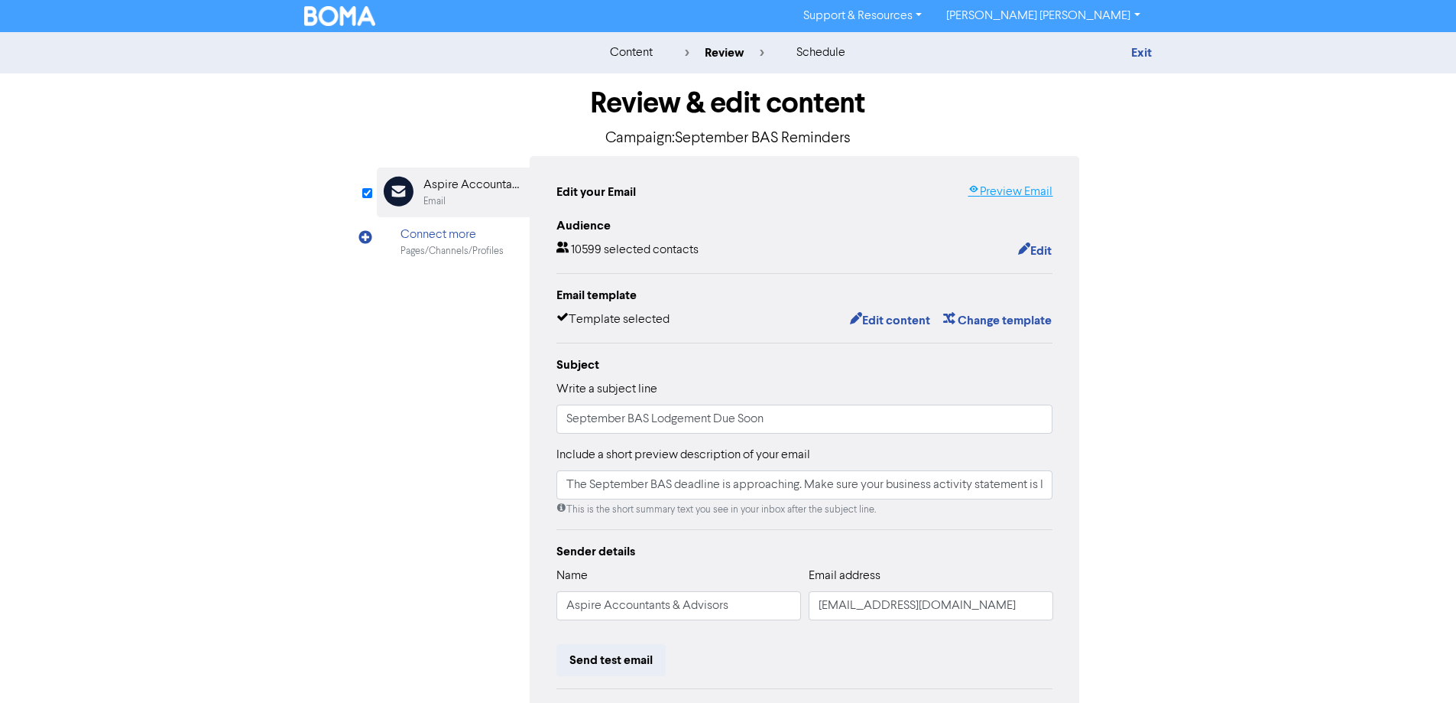
click at [1015, 190] on link "Preview Email" at bounding box center [1010, 192] width 85 height 18
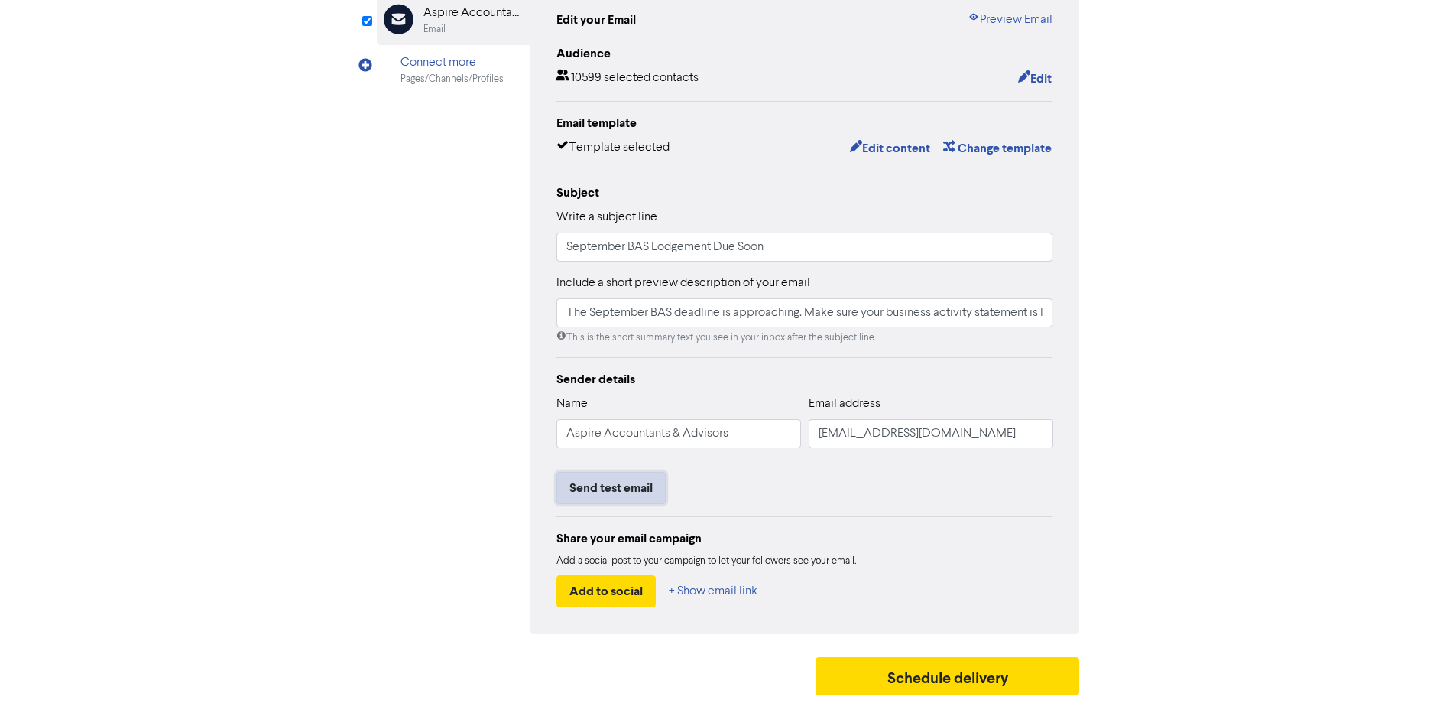
click at [603, 492] on button "Send test email" at bounding box center [611, 488] width 109 height 32
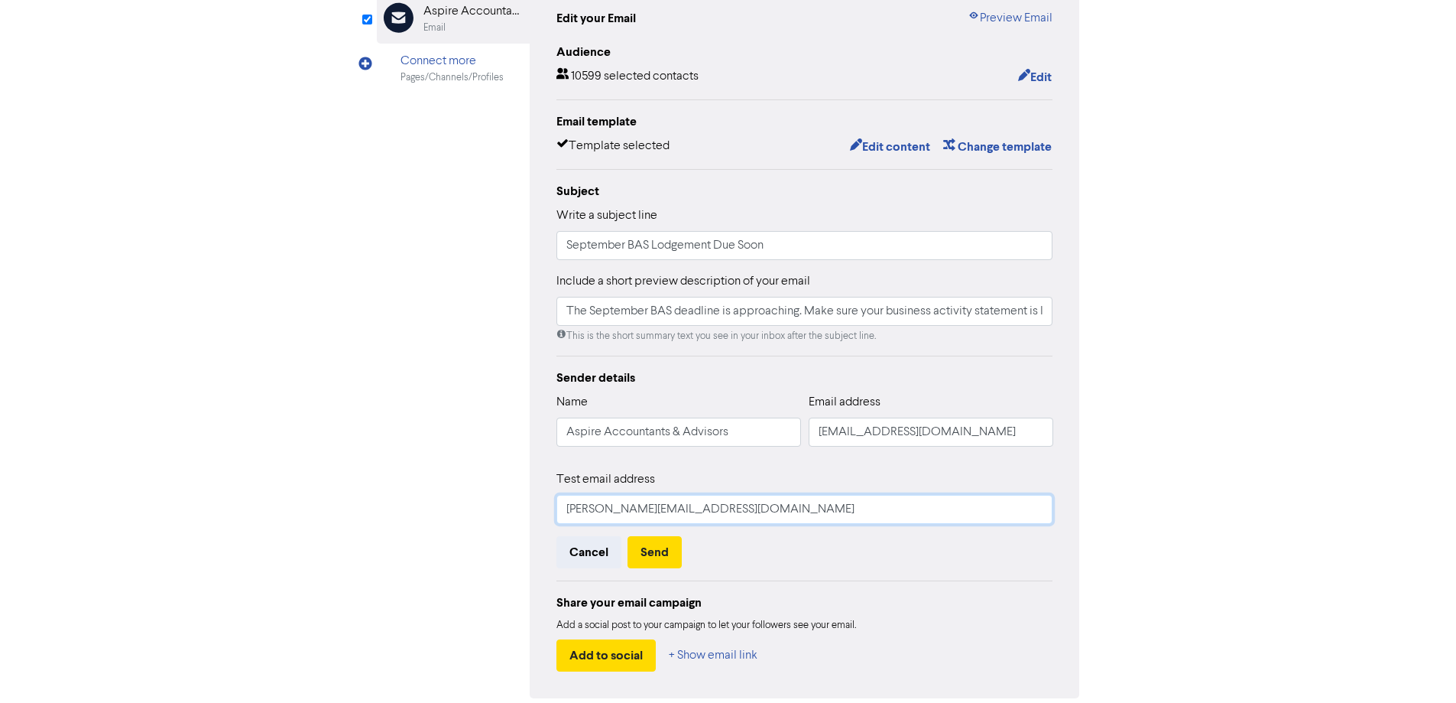
drag, startPoint x: 745, startPoint y: 516, endPoint x: 446, endPoint y: 482, distance: 301.5
click at [446, 482] on div "Email Created with Sketch. Aspire Accountants & Advisors Email Connect more Pag…" at bounding box center [728, 340] width 703 height 716
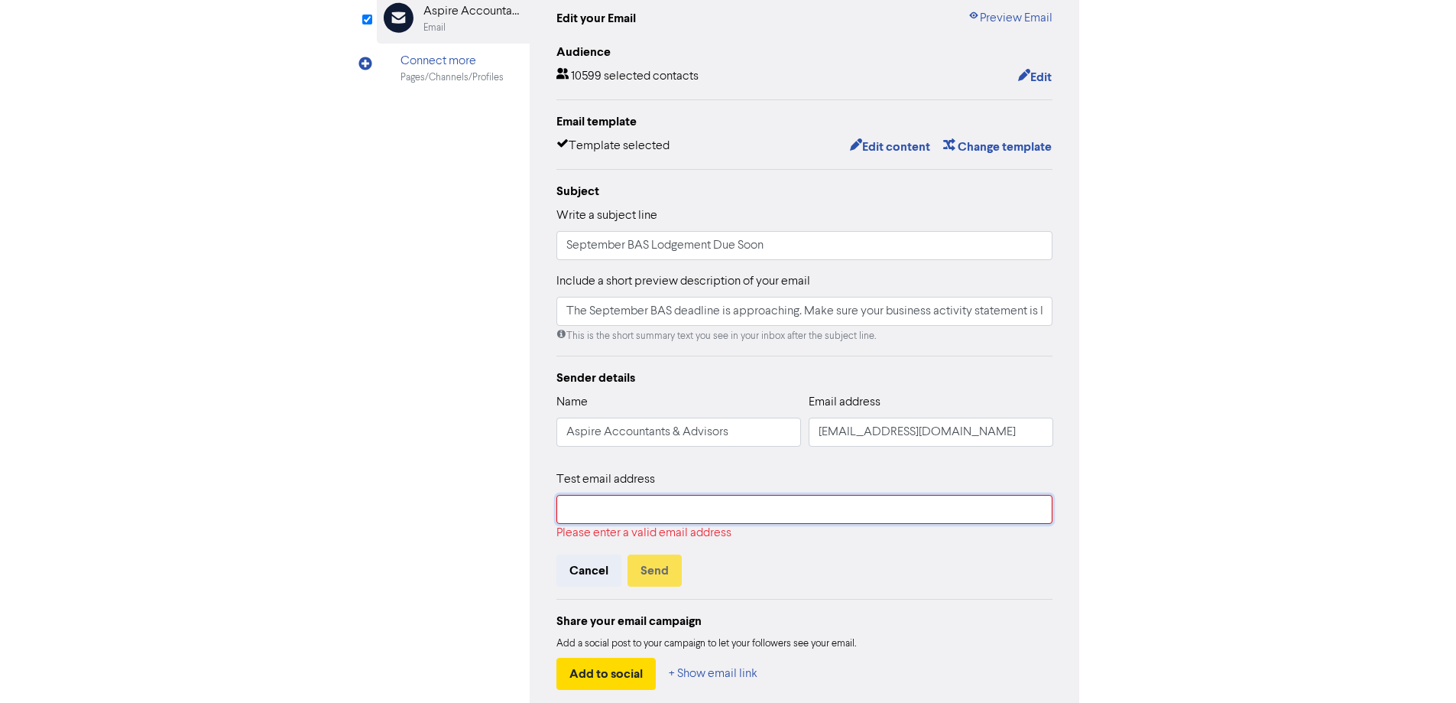
drag, startPoint x: 592, startPoint y: 508, endPoint x: 777, endPoint y: 518, distance: 185.2
click at [777, 518] on input "text" at bounding box center [805, 509] width 497 height 29
type input "[EMAIL_ADDRESS][DOMAIN_NAME]"
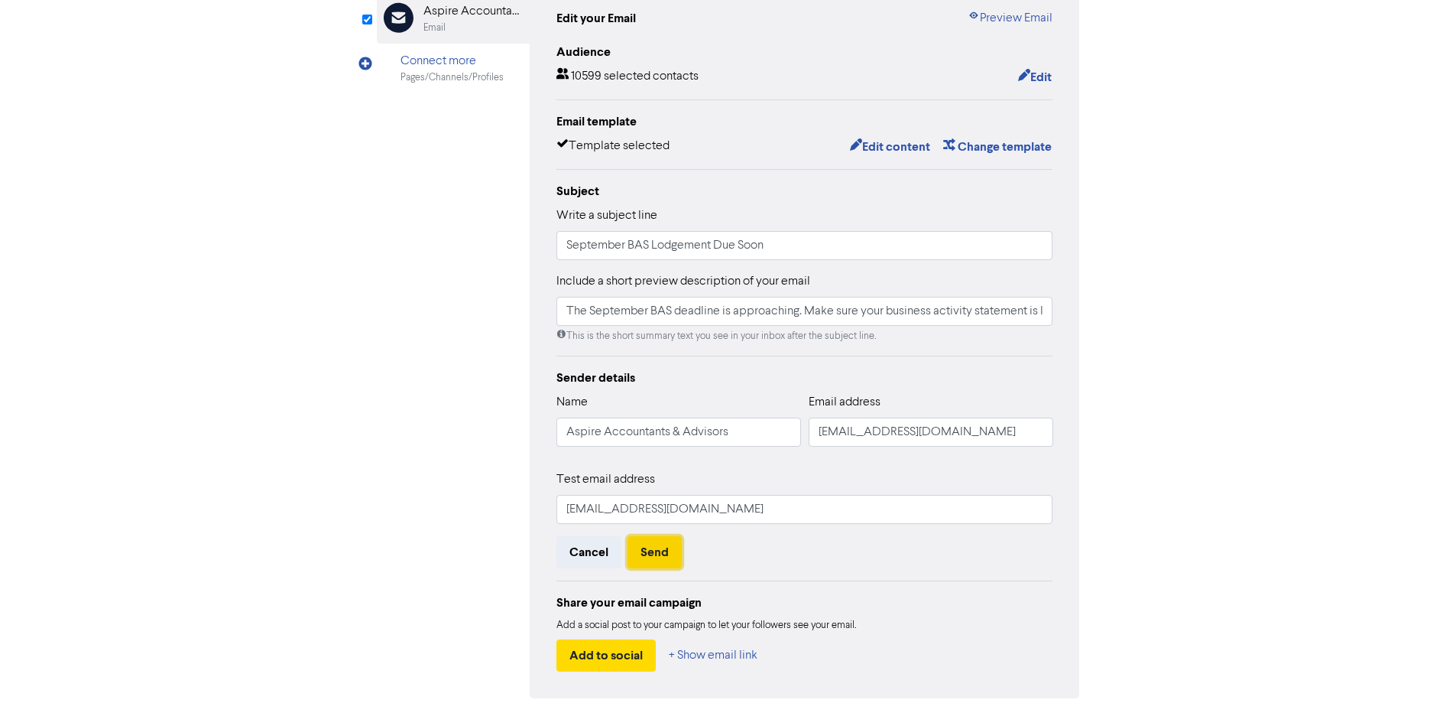
click at [652, 555] on button "Send" at bounding box center [655, 552] width 54 height 32
